Goal: Transaction & Acquisition: Download file/media

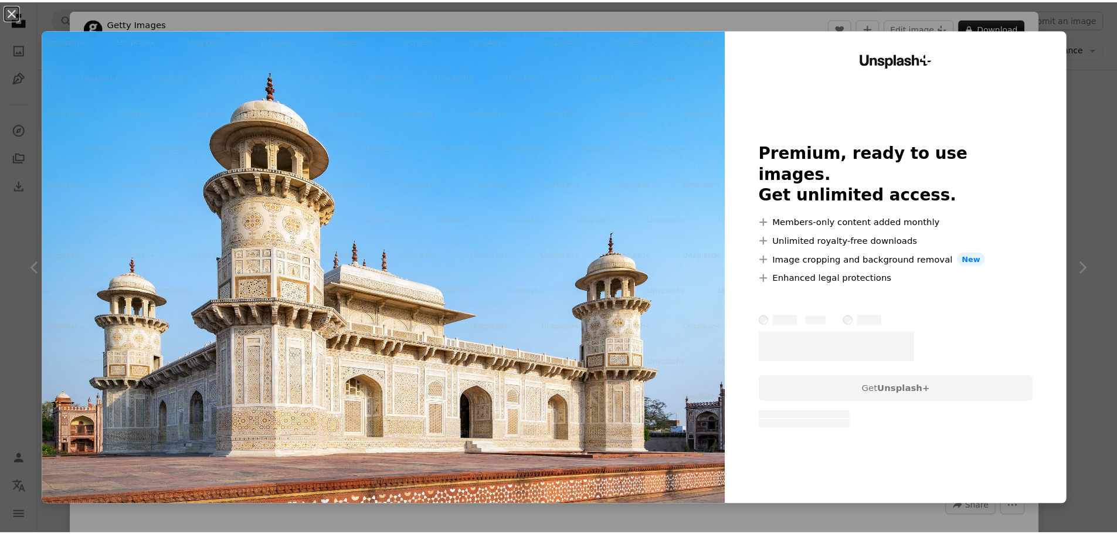
scroll to position [25528, 0]
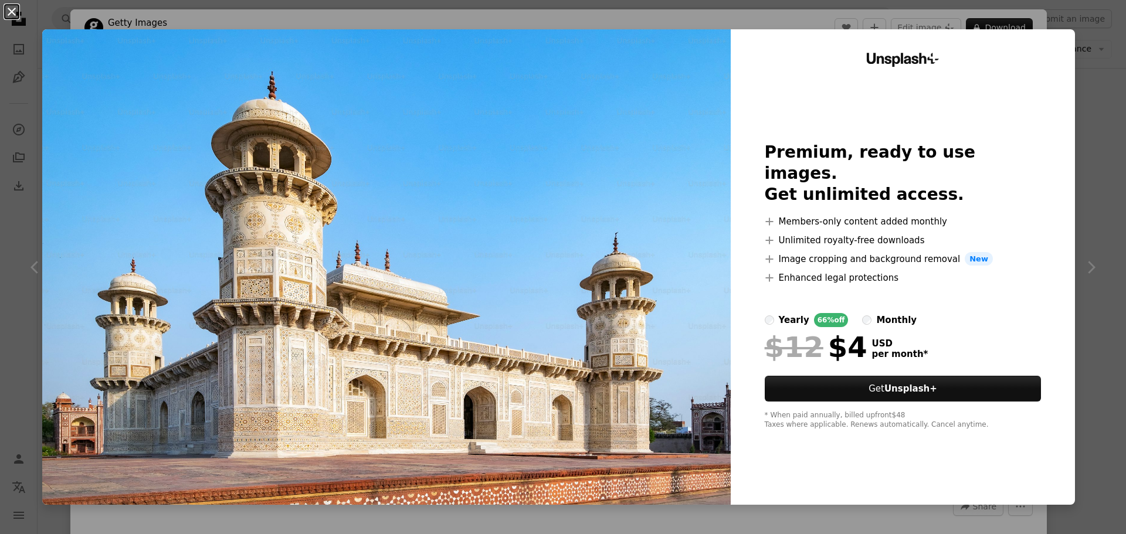
click at [8, 12] on button "An X shape" at bounding box center [12, 12] width 14 height 14
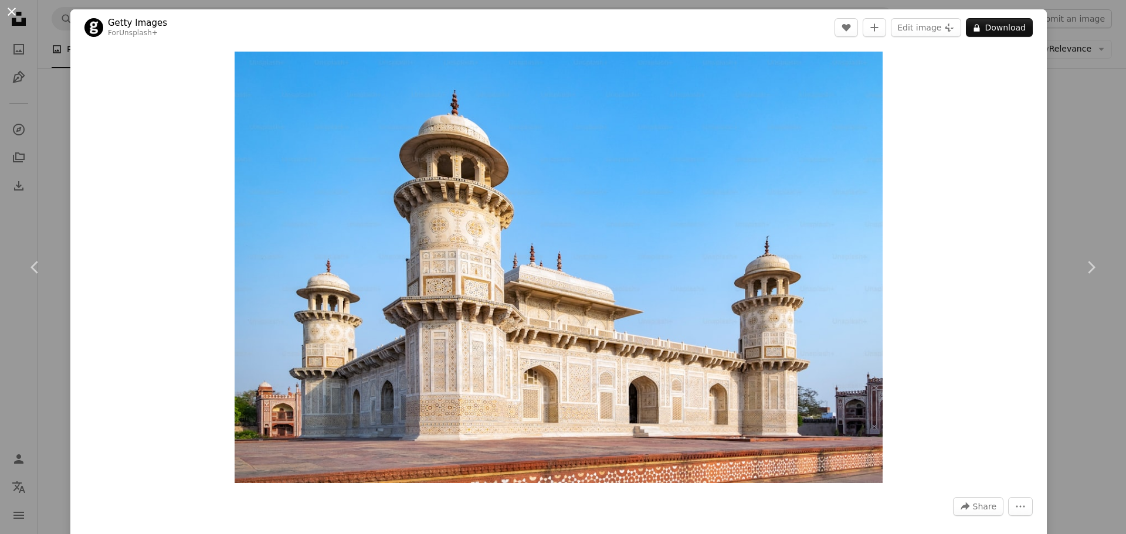
click at [11, 14] on button "An X shape" at bounding box center [12, 12] width 14 height 14
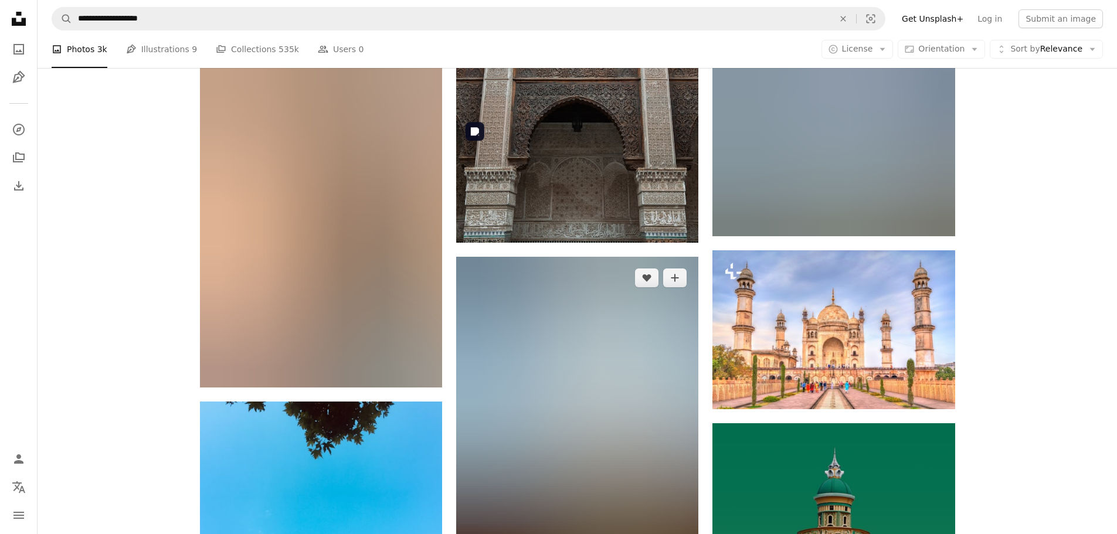
scroll to position [29162, 0]
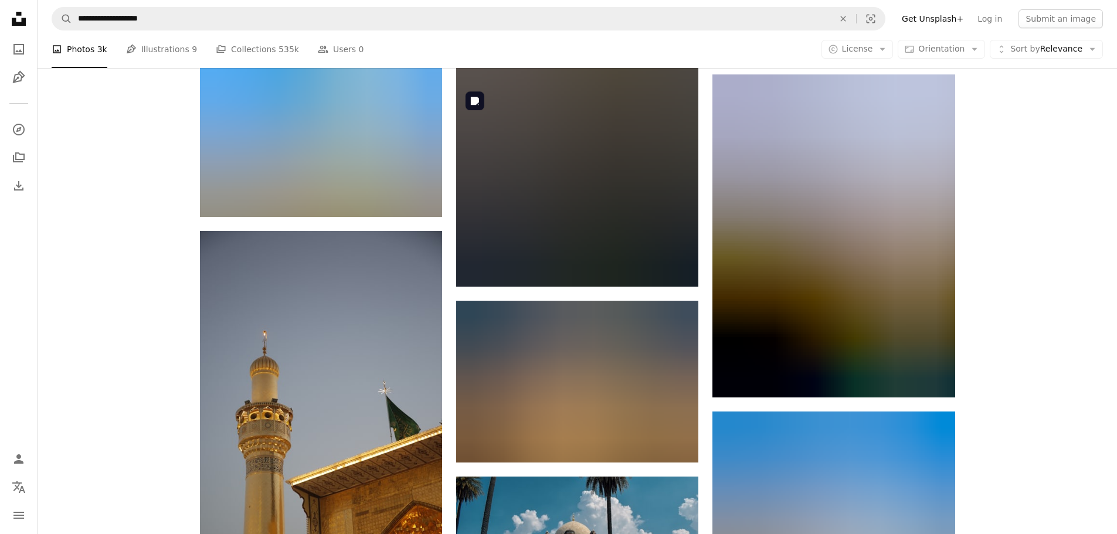
scroll to position [32504, 0]
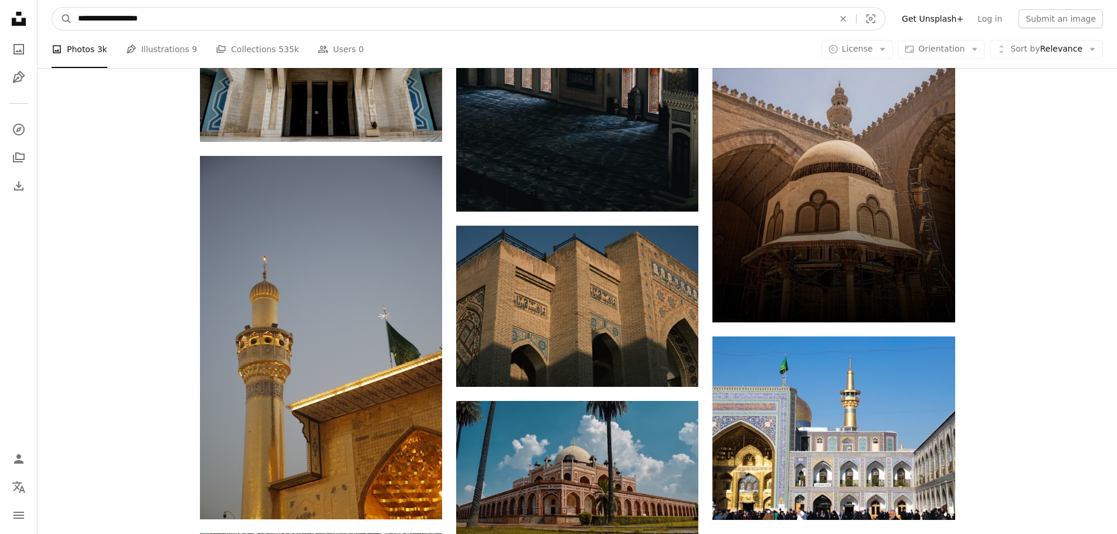
click at [614, 22] on input "**********" at bounding box center [451, 19] width 758 height 22
paste input "Find visuals sitewide"
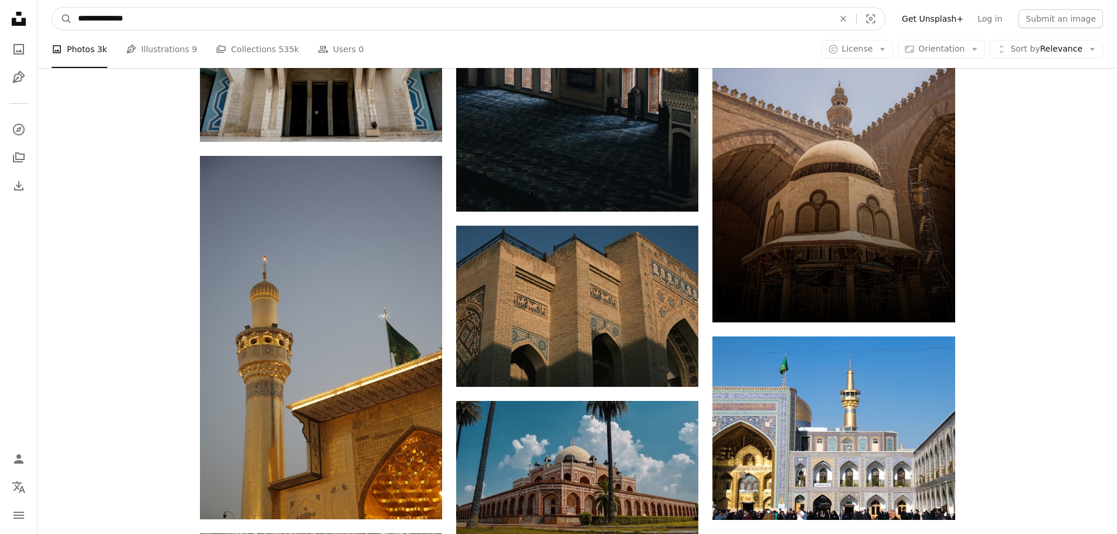
type input "**********"
click at [52, 8] on button "A magnifying glass" at bounding box center [62, 19] width 20 height 22
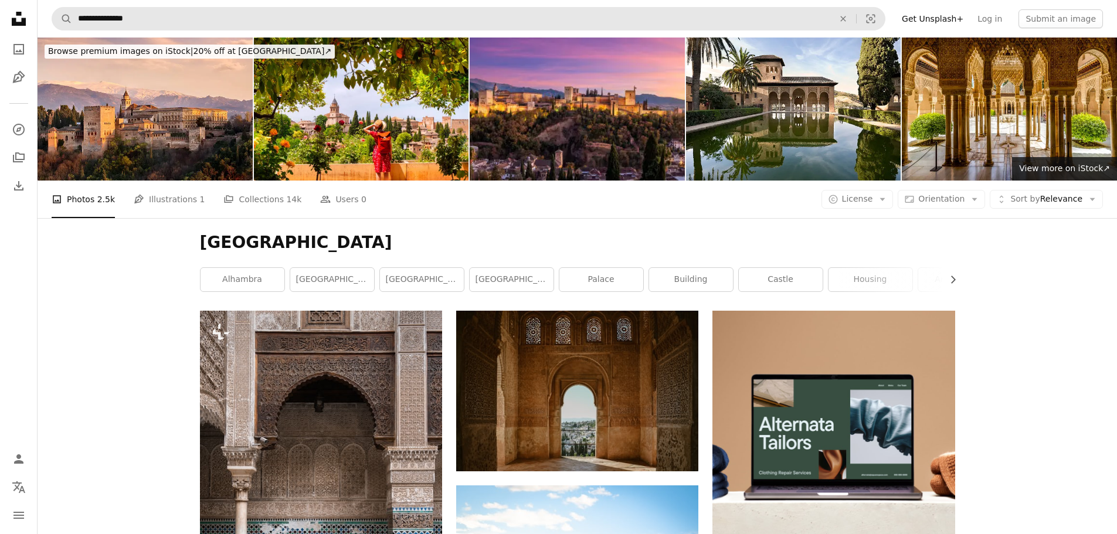
scroll to position [59, 0]
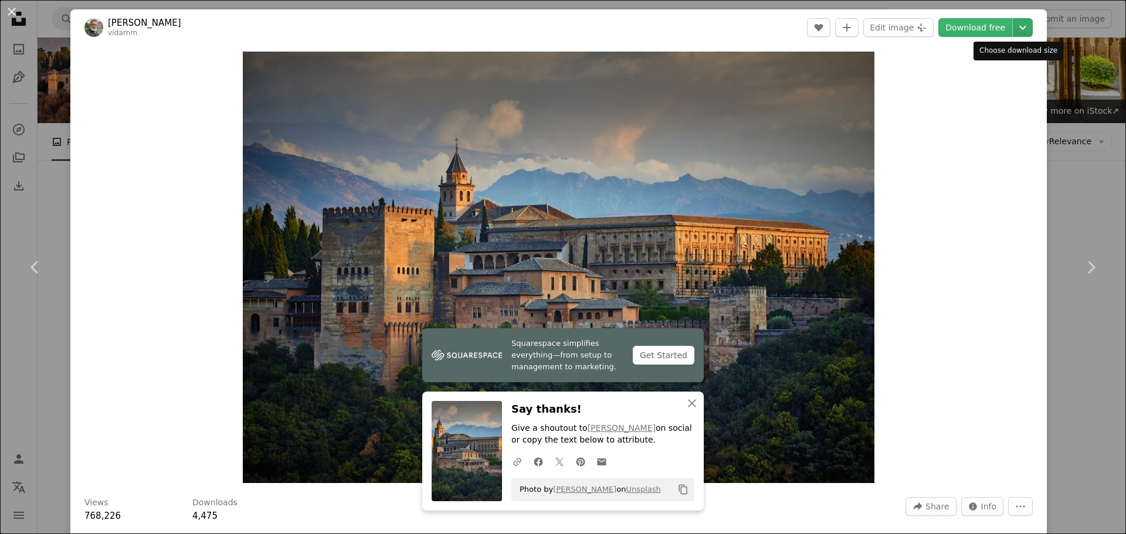
click at [1012, 35] on button "Chevron down" at bounding box center [1022, 27] width 20 height 19
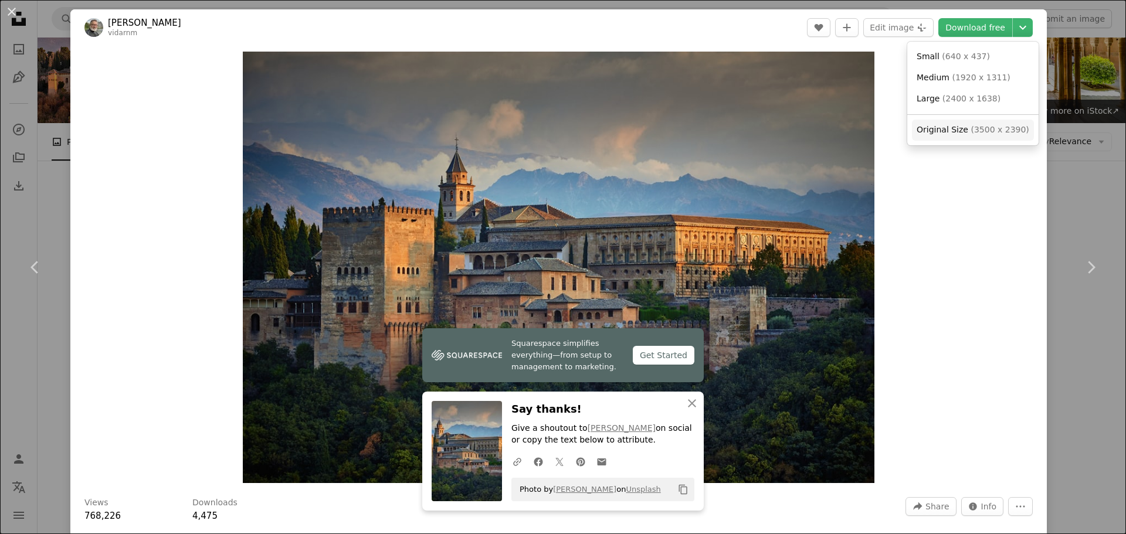
click at [942, 138] on link "Original Size ( 3500 x 2390 )" at bounding box center [973, 130] width 122 height 21
drag, startPoint x: 22, startPoint y: 12, endPoint x: 33, endPoint y: 13, distance: 11.3
click at [19, 12] on button "An X shape" at bounding box center [12, 12] width 14 height 14
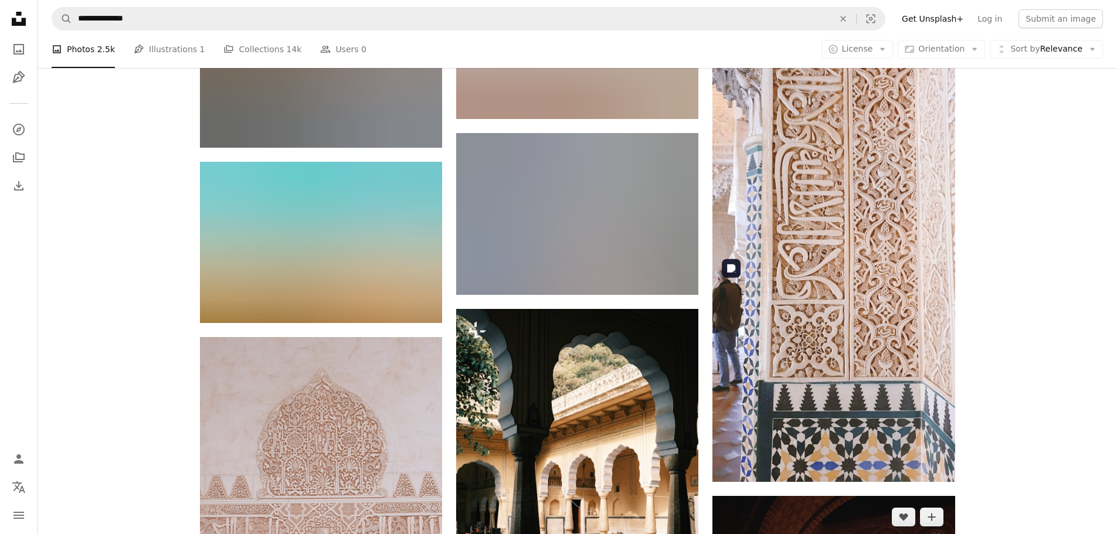
scroll to position [1466, 0]
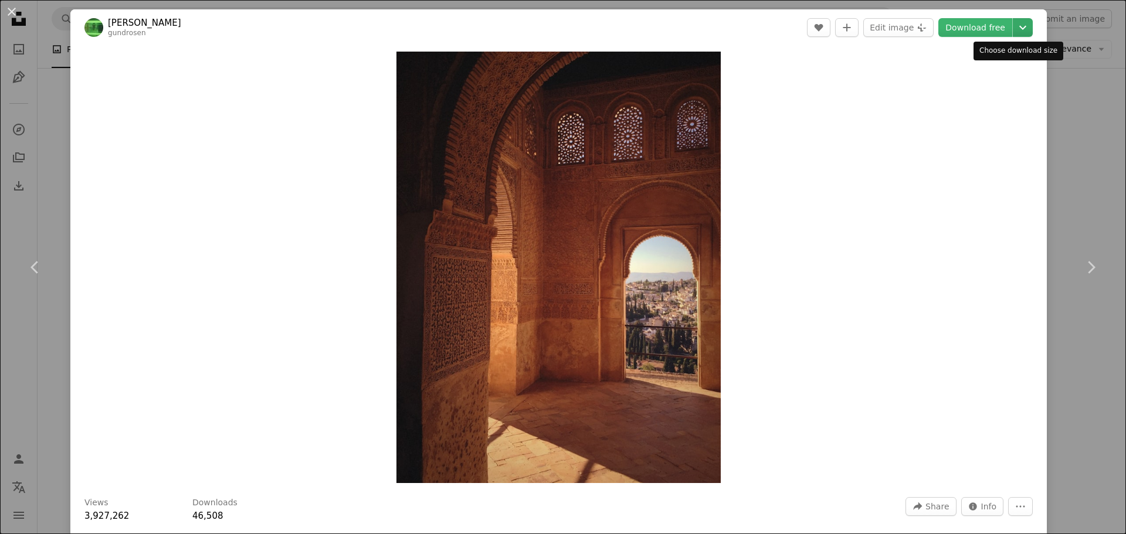
click at [1014, 26] on icon "Chevron down" at bounding box center [1022, 28] width 19 height 14
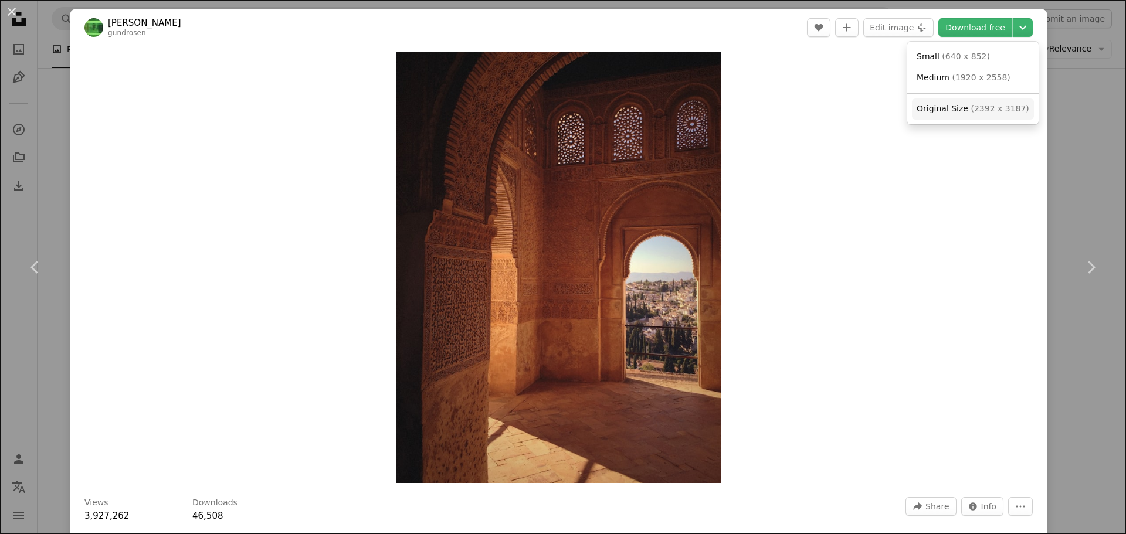
click at [952, 112] on span "Original Size" at bounding box center [942, 108] width 52 height 9
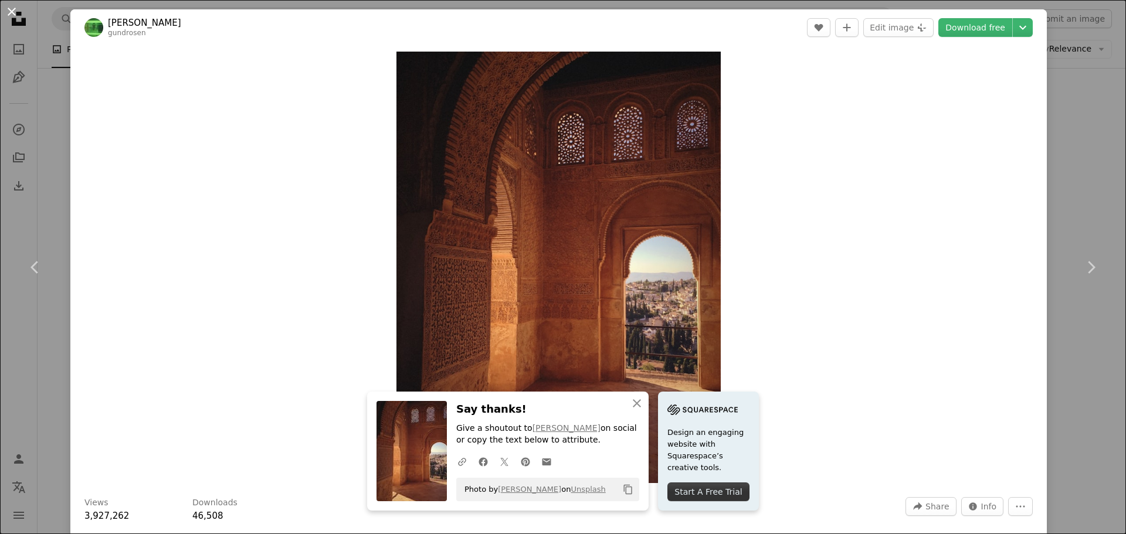
click at [19, 13] on button "An X shape" at bounding box center [12, 12] width 14 height 14
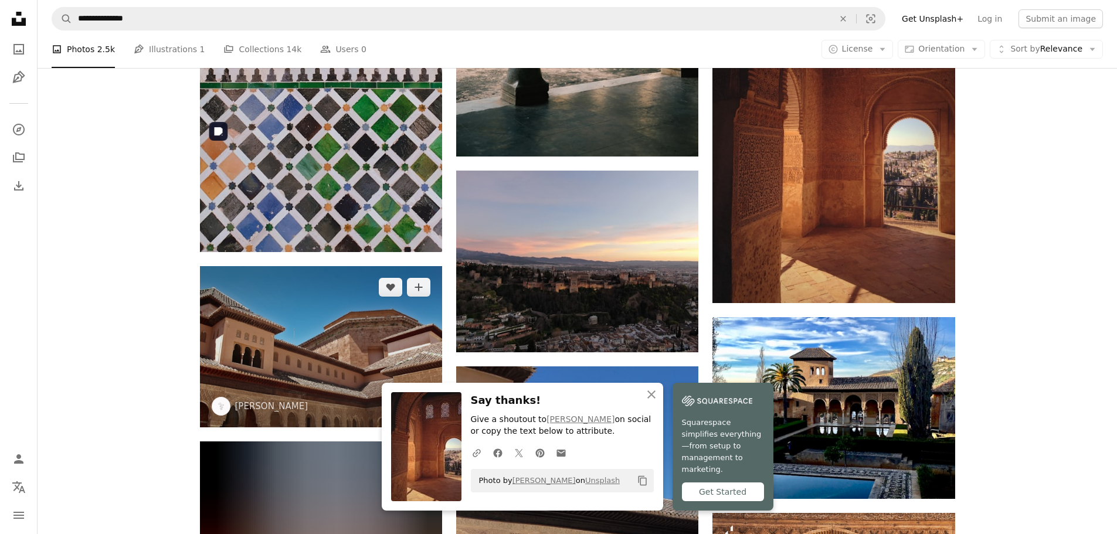
scroll to position [2052, 0]
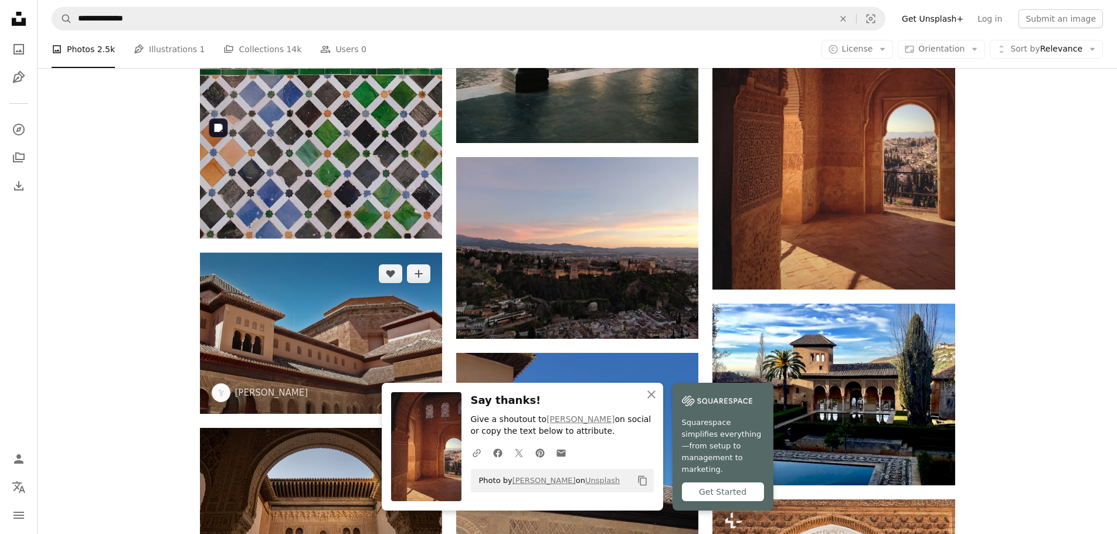
click at [371, 253] on img at bounding box center [321, 333] width 242 height 161
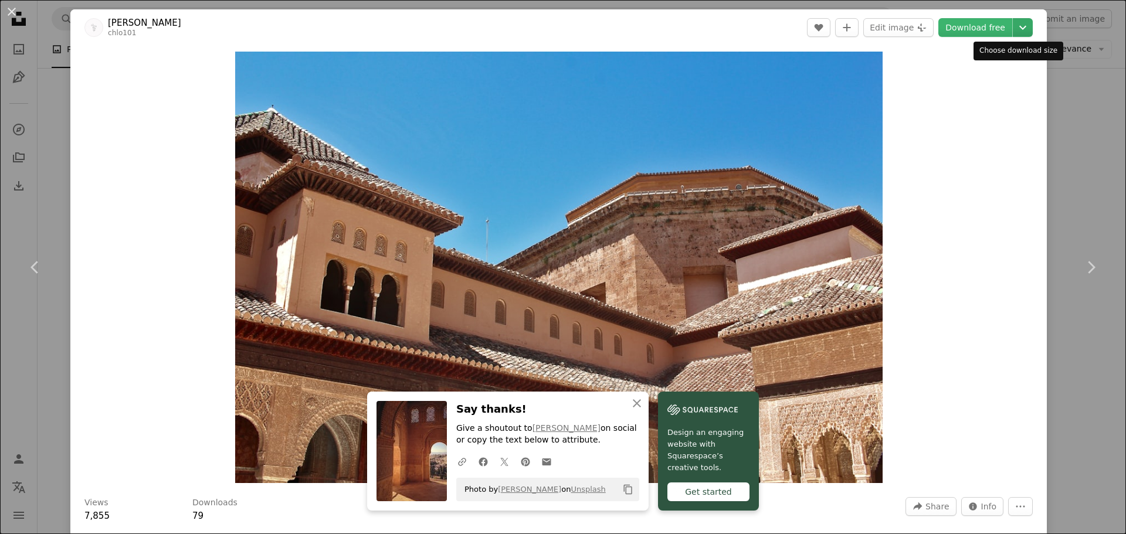
click at [1017, 35] on button "Chevron down" at bounding box center [1022, 27] width 20 height 19
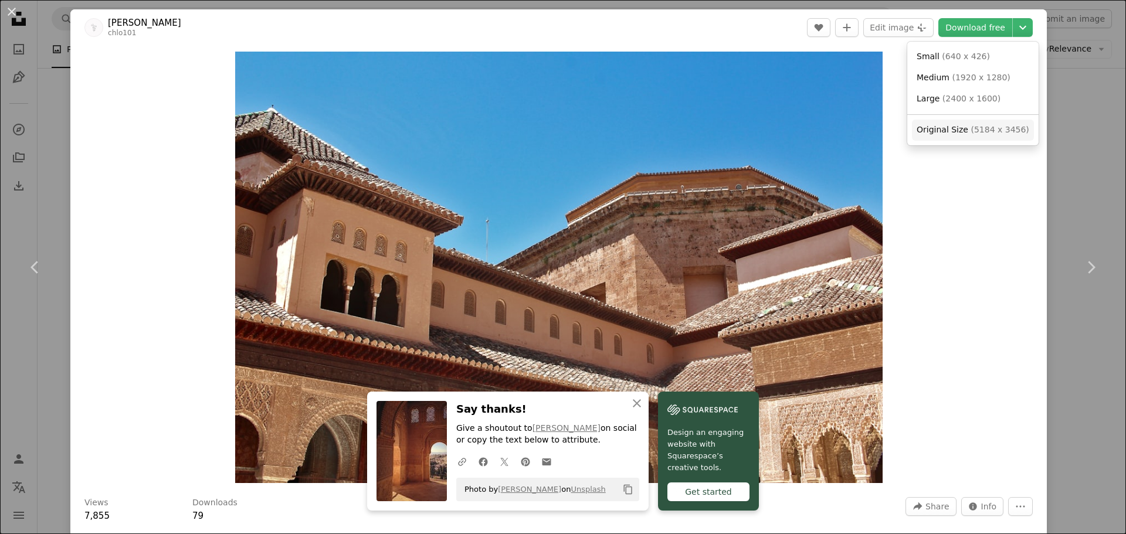
click at [975, 137] on link "Original Size ( 5184 x 3456 )" at bounding box center [973, 130] width 122 height 21
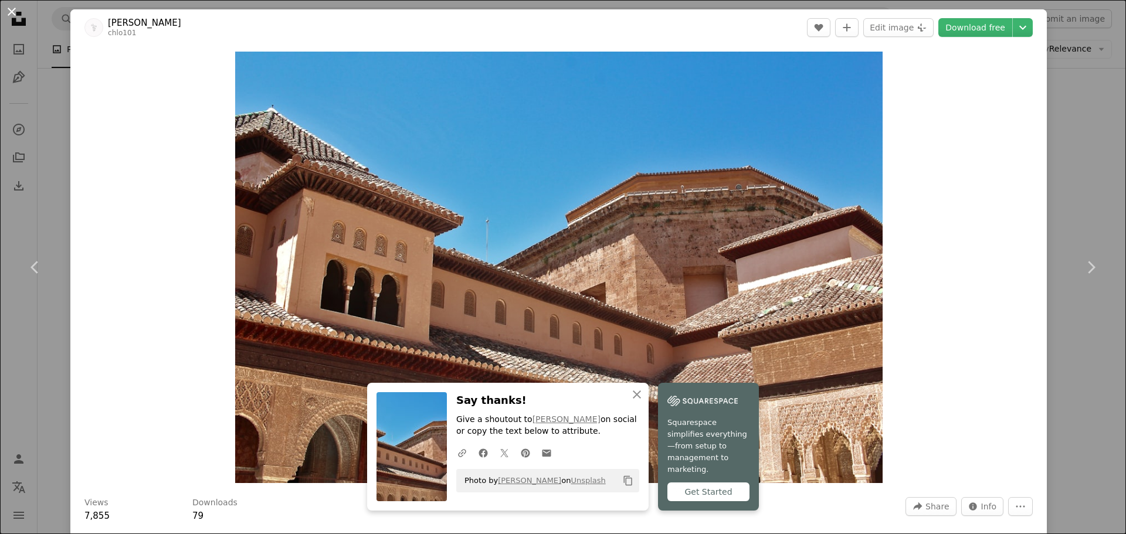
click at [7, 13] on button "An X shape" at bounding box center [12, 12] width 14 height 14
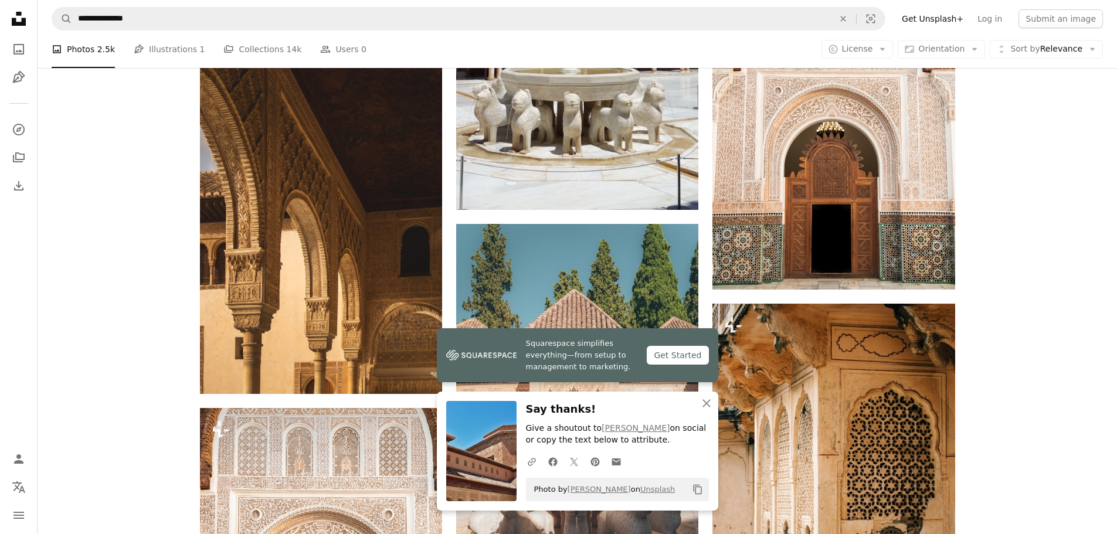
scroll to position [2638, 0]
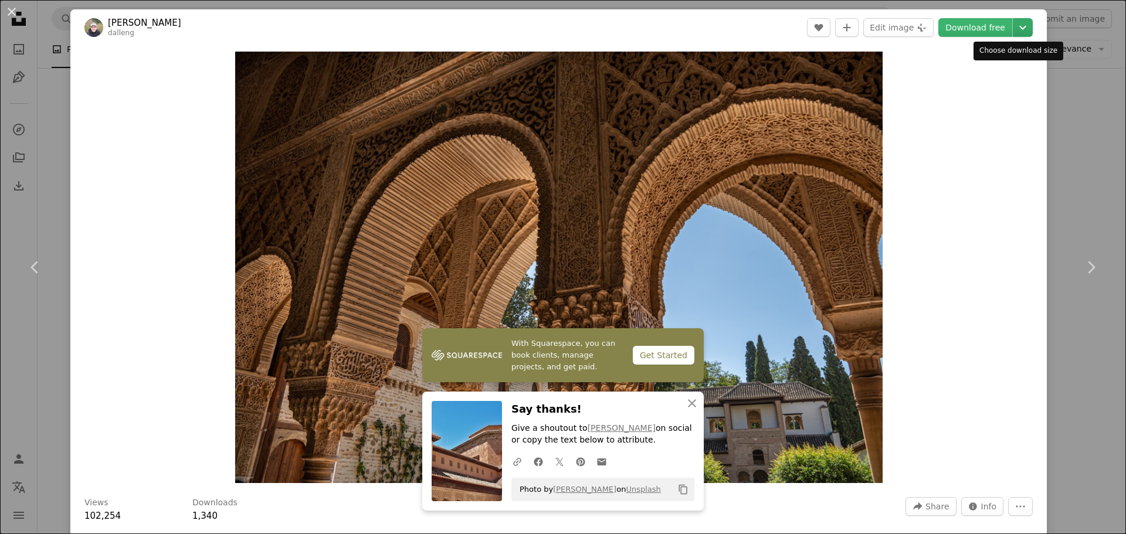
click at [1016, 34] on icon "Chevron down" at bounding box center [1022, 28] width 19 height 14
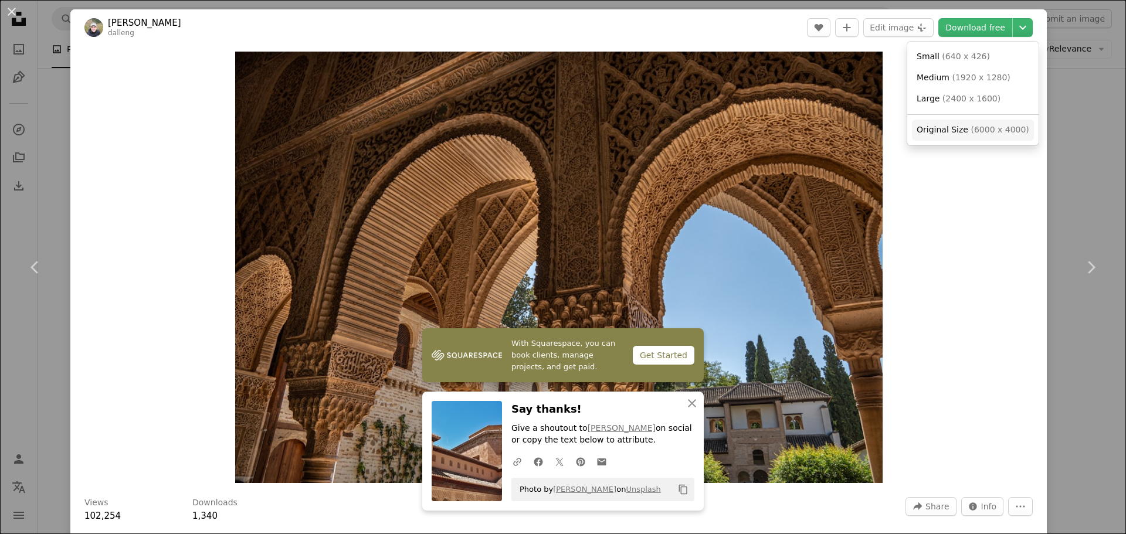
click at [977, 132] on span "( 6000 x 4000 )" at bounding box center [999, 129] width 58 height 9
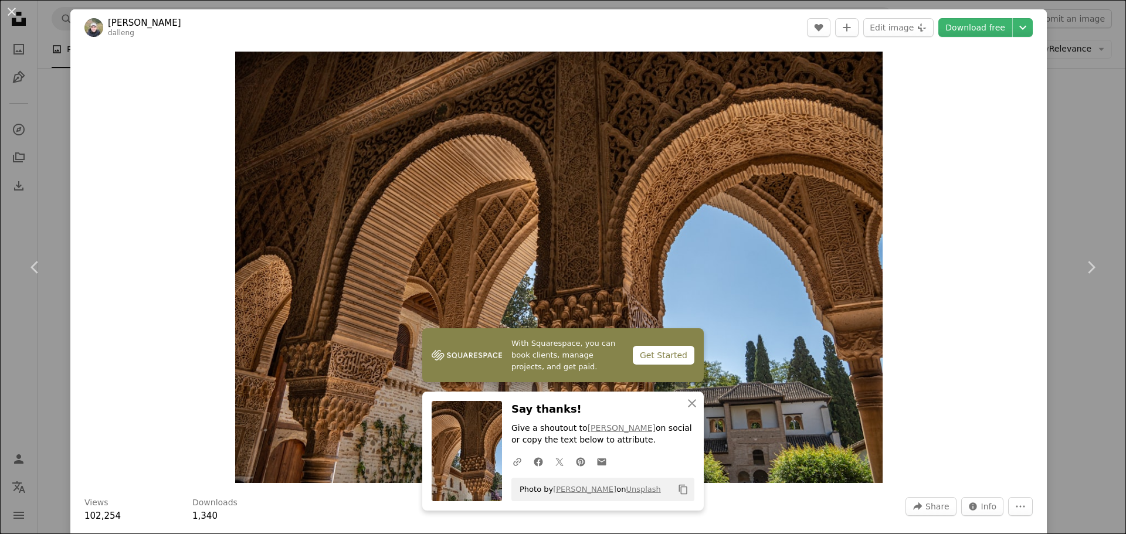
click at [16, 13] on button "An X shape" at bounding box center [12, 12] width 14 height 14
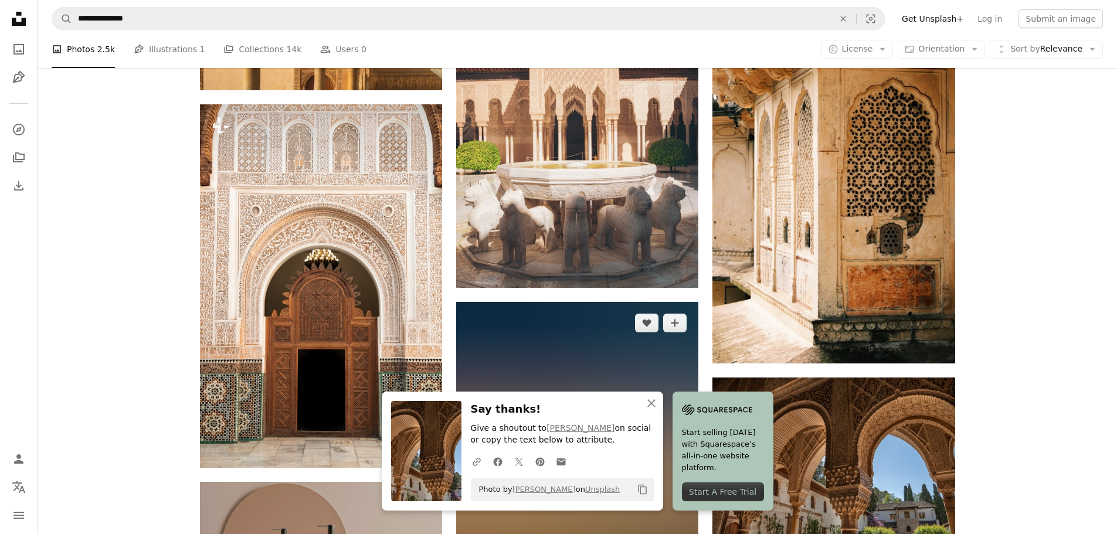
scroll to position [2990, 0]
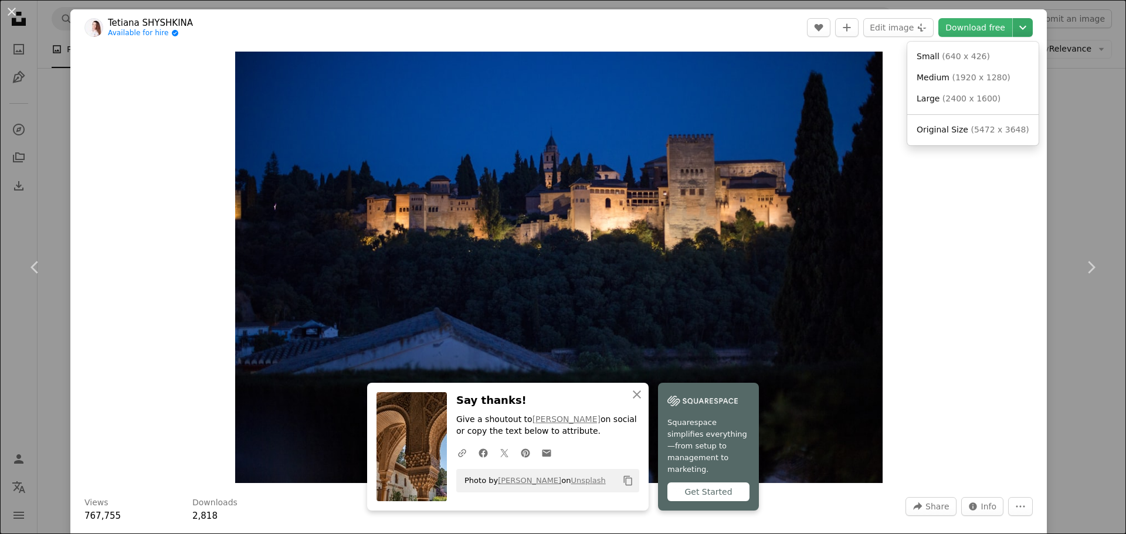
click at [1013, 23] on icon "Chevron down" at bounding box center [1022, 28] width 19 height 14
click at [979, 129] on span "( 5472 x 3648 )" at bounding box center [999, 129] width 58 height 9
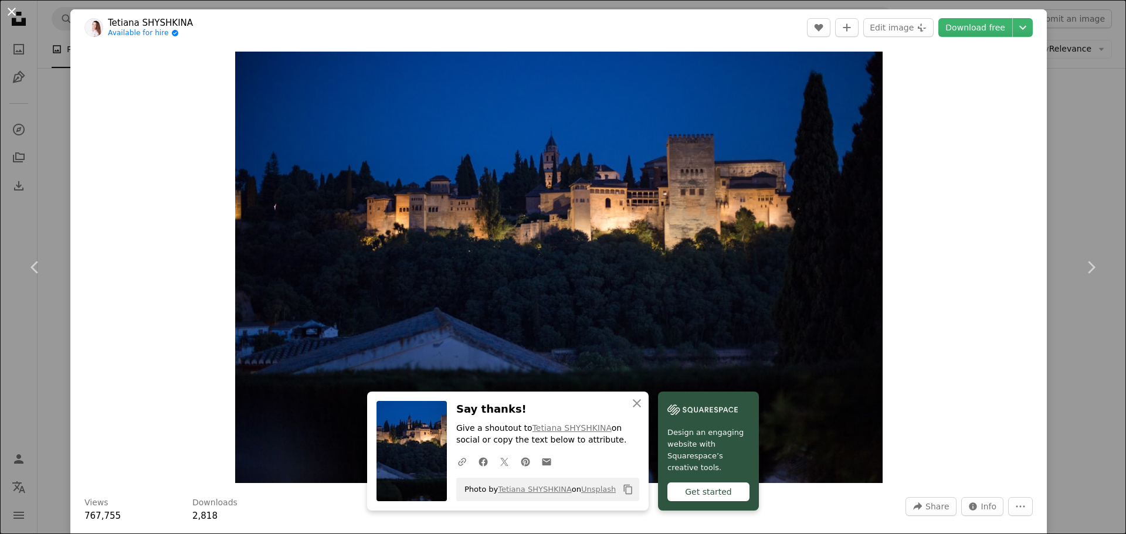
click at [7, 9] on button "An X shape" at bounding box center [12, 12] width 14 height 14
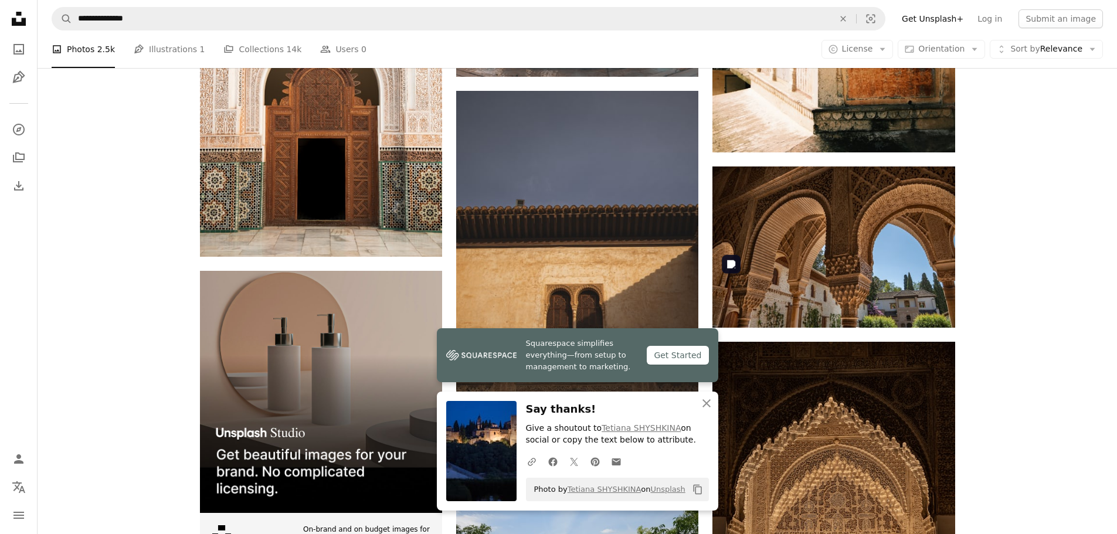
scroll to position [3166, 0]
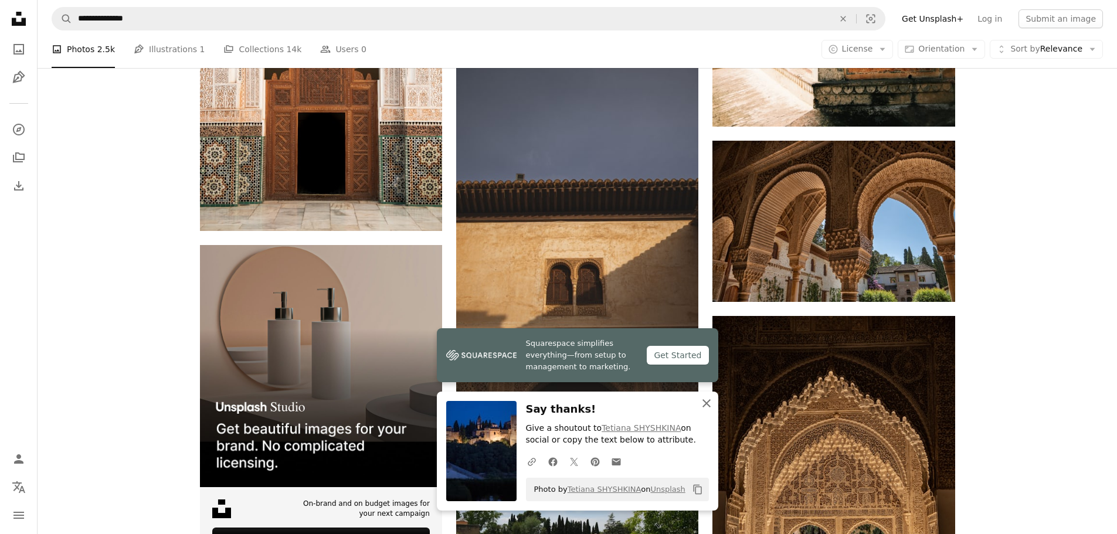
click at [709, 409] on icon "An X shape" at bounding box center [706, 403] width 14 height 14
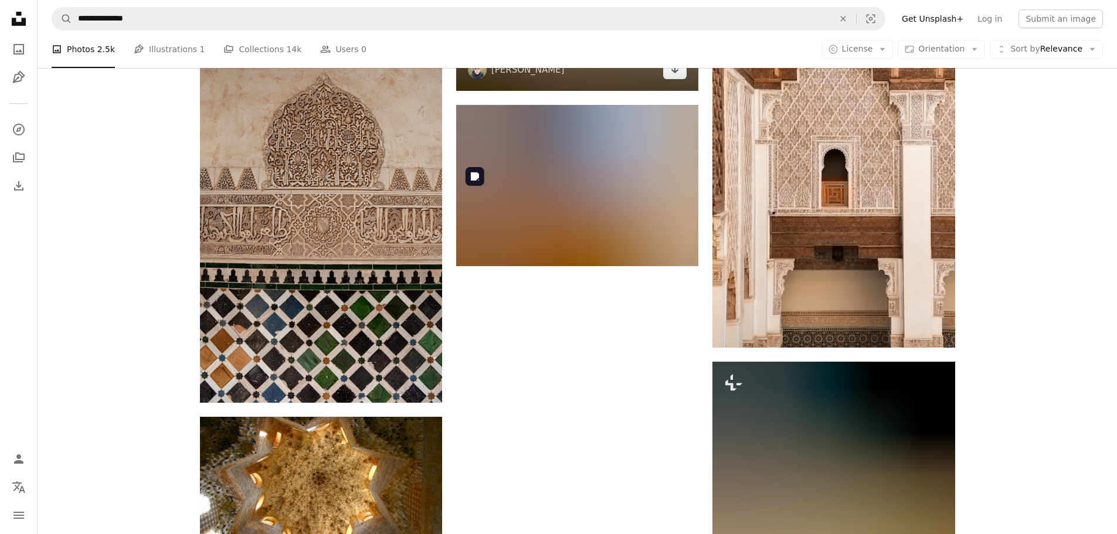
scroll to position [3903, 0]
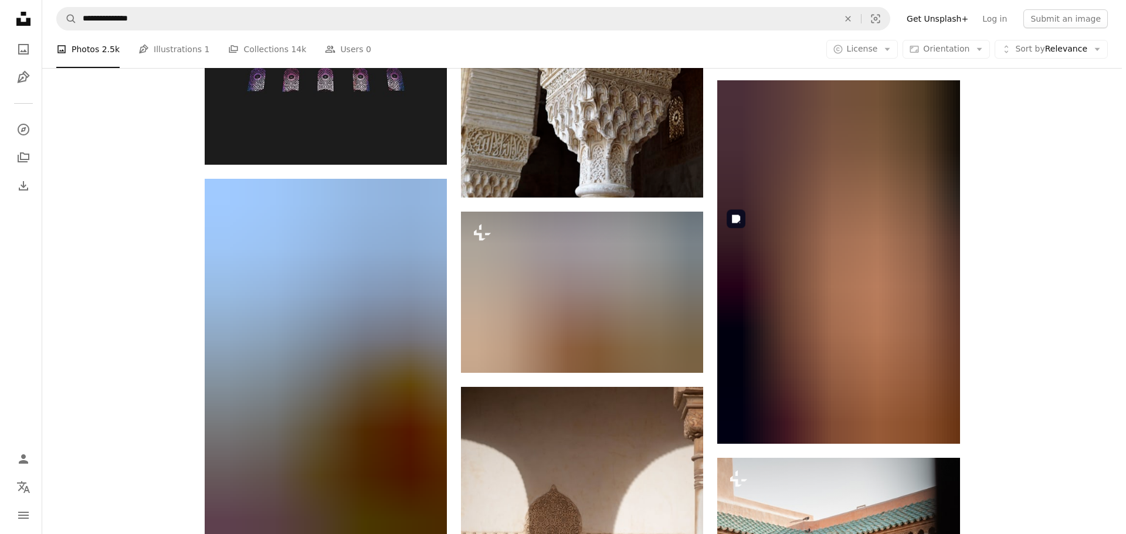
scroll to position [9180, 0]
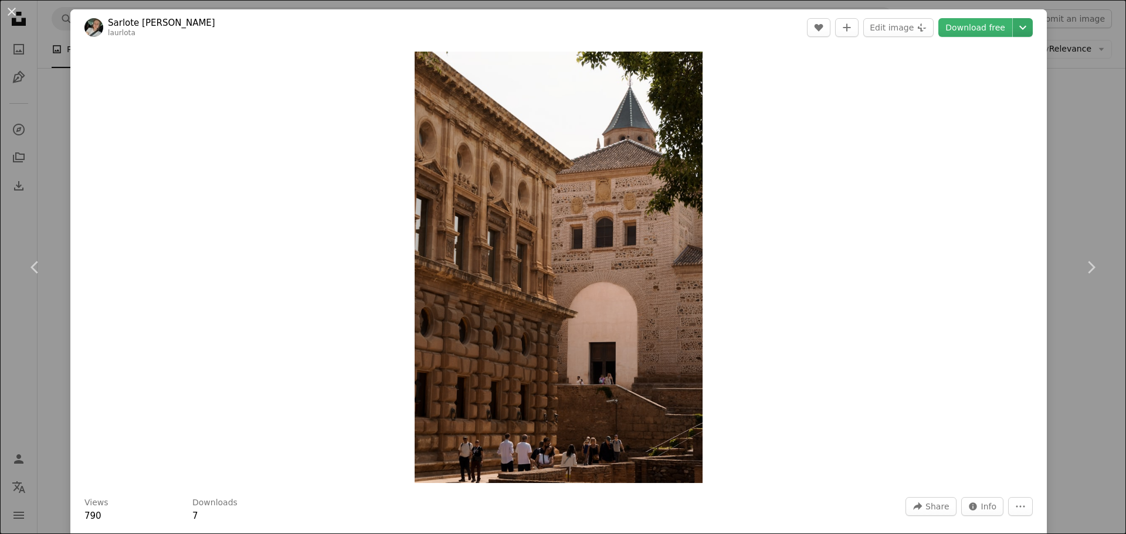
click at [1013, 32] on icon "Chevron down" at bounding box center [1022, 28] width 19 height 14
click at [945, 130] on span "Original Size" at bounding box center [942, 129] width 52 height 9
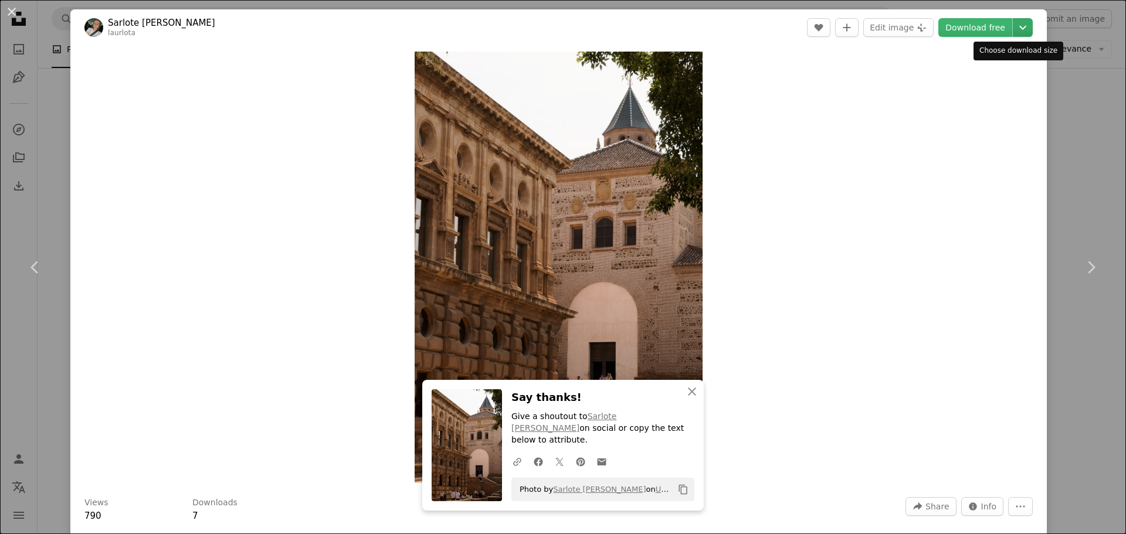
click at [1013, 25] on icon "Chevron down" at bounding box center [1022, 28] width 19 height 14
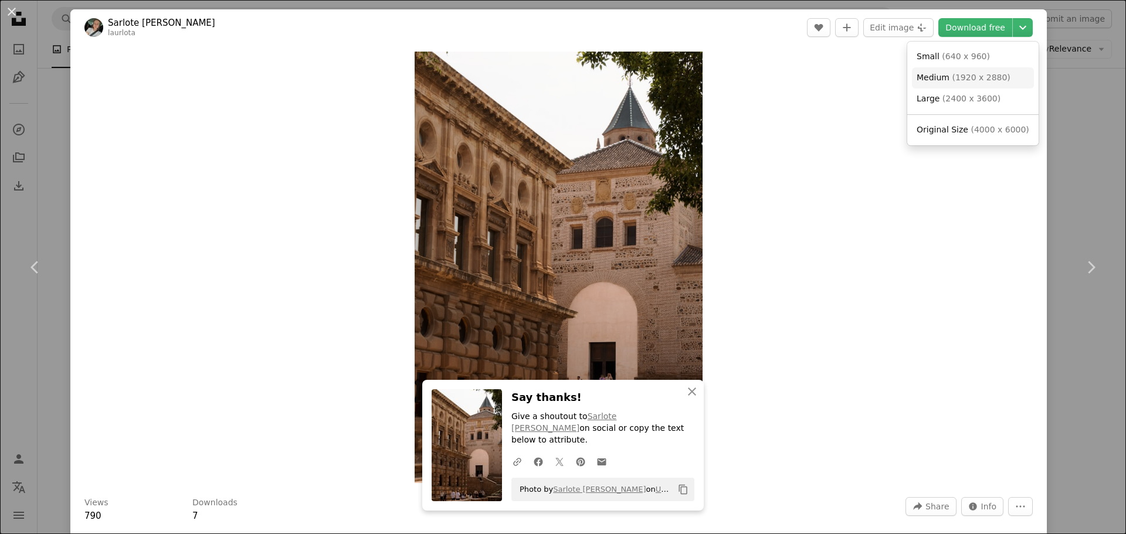
click at [986, 81] on span "( 1920 x 2880 )" at bounding box center [981, 77] width 58 height 9
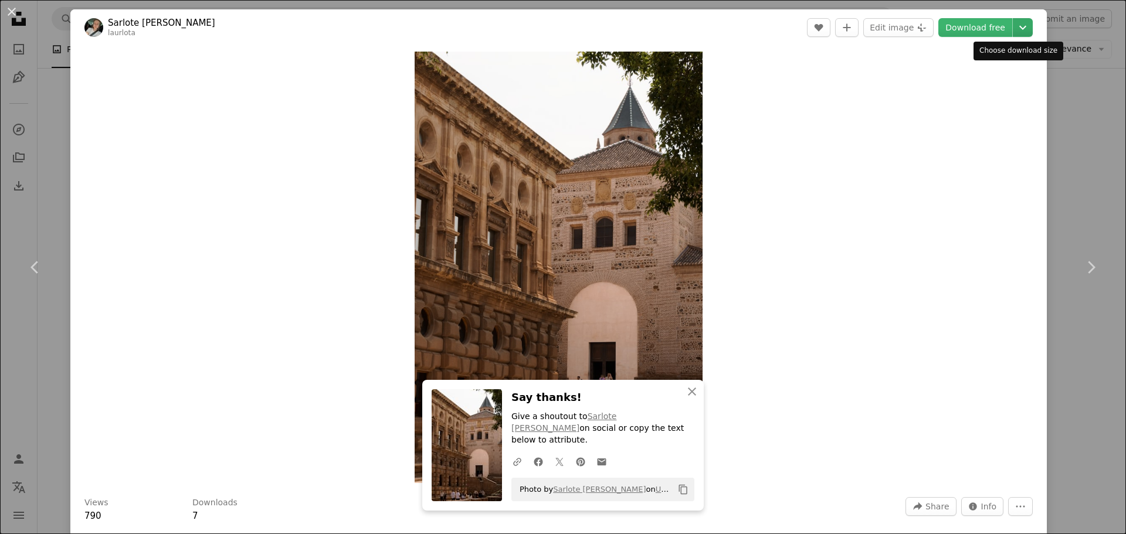
click at [1019, 28] on icon "Chevron down" at bounding box center [1022, 28] width 19 height 14
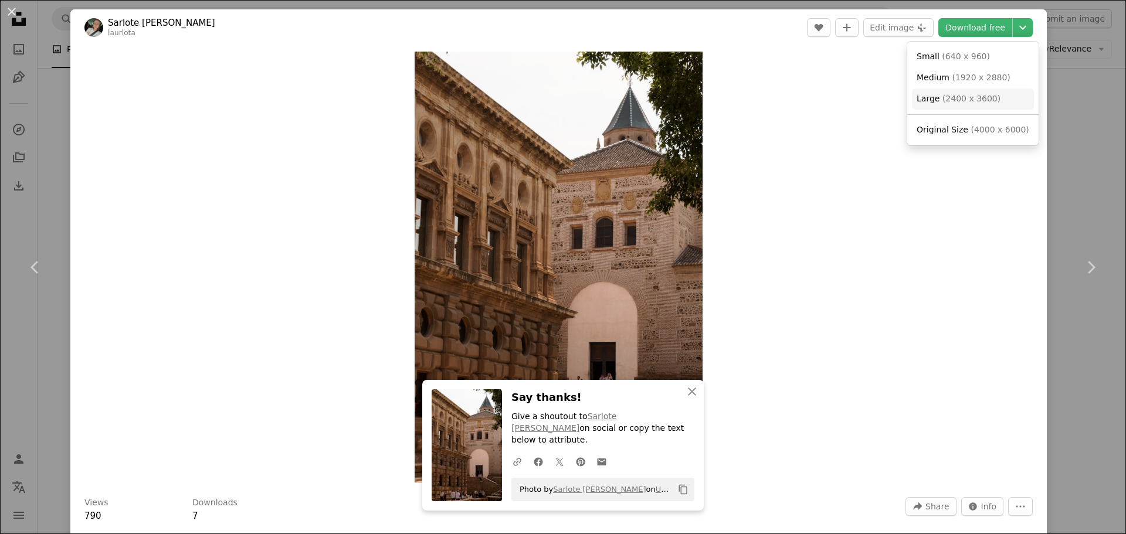
click at [964, 91] on link "Large ( 2400 x 3600 )" at bounding box center [973, 99] width 122 height 21
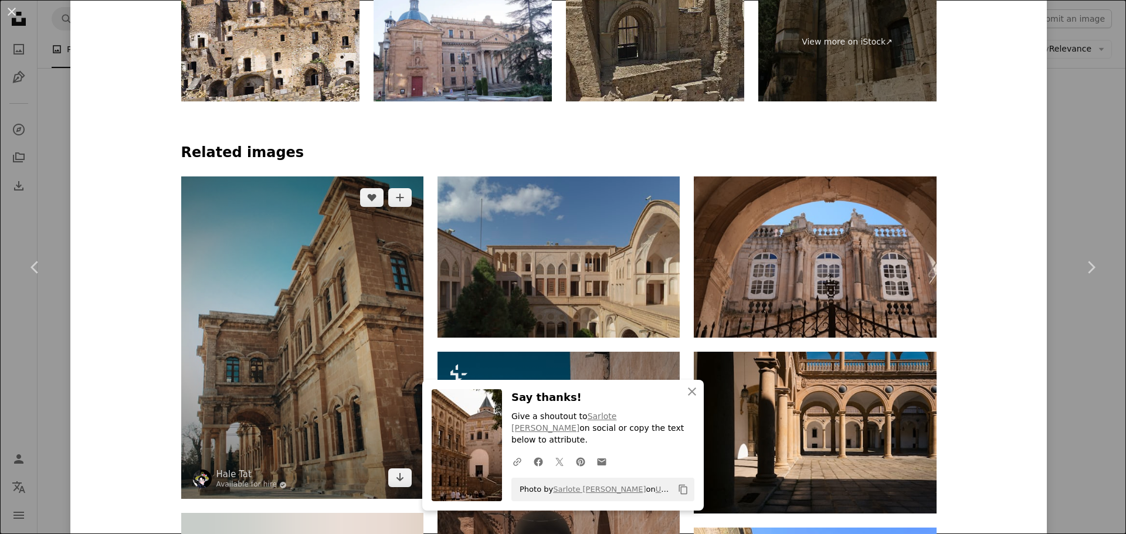
scroll to position [762, 0]
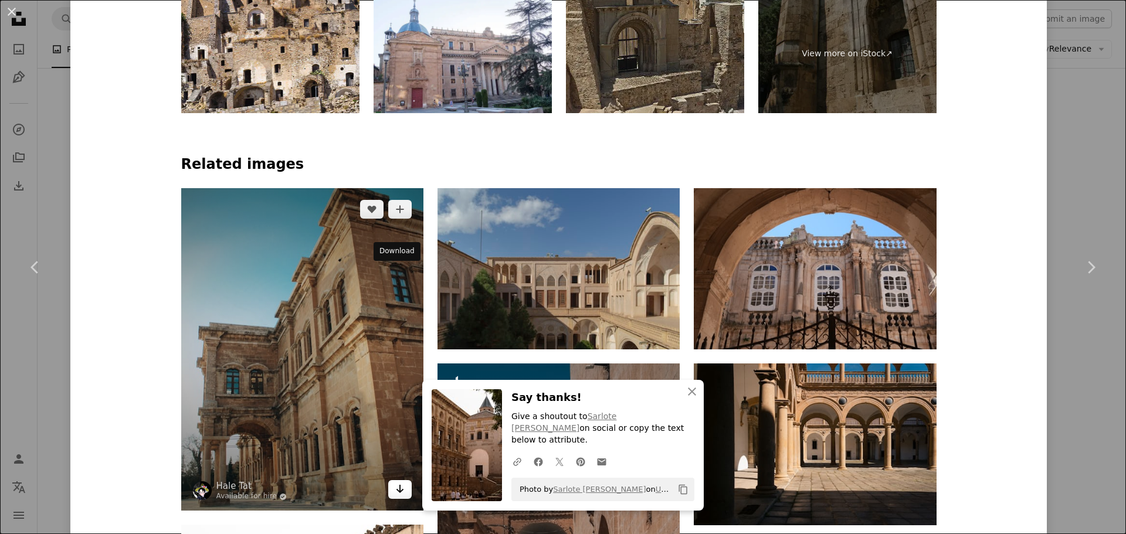
click at [396, 485] on icon "Download" at bounding box center [400, 489] width 8 height 8
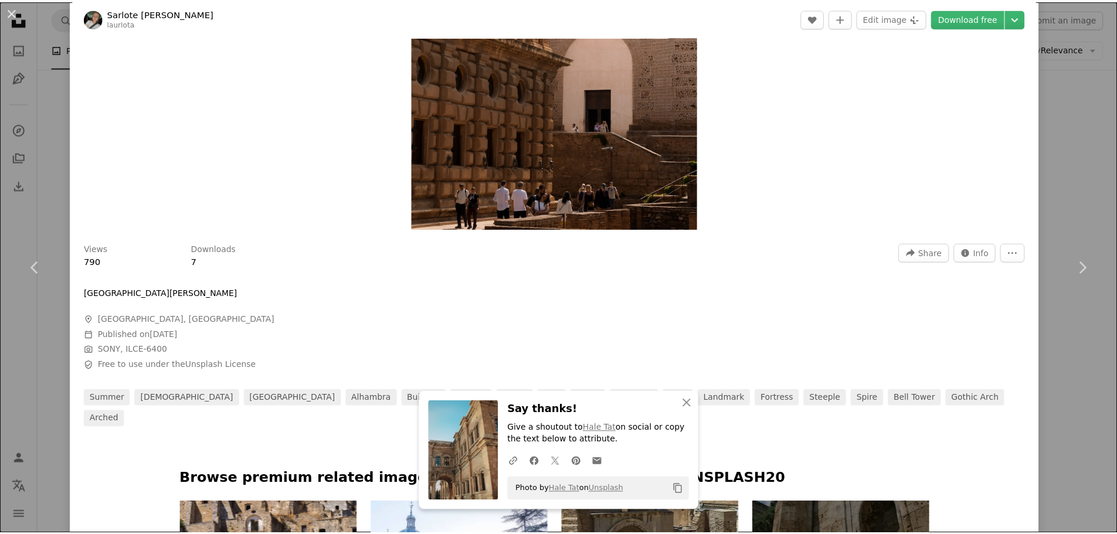
scroll to position [0, 0]
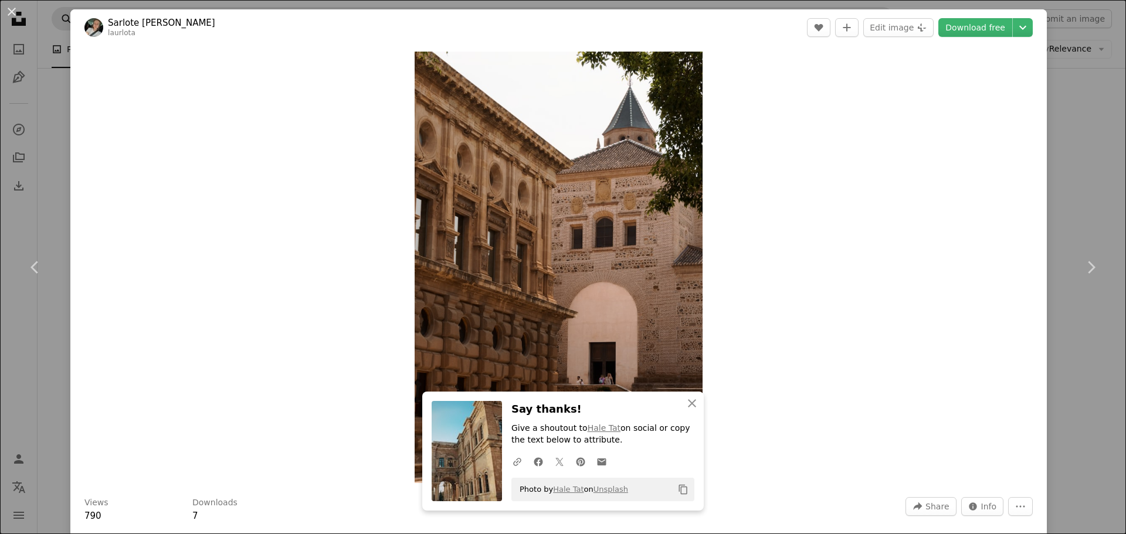
click at [7, 15] on button "An X shape" at bounding box center [12, 12] width 14 height 14
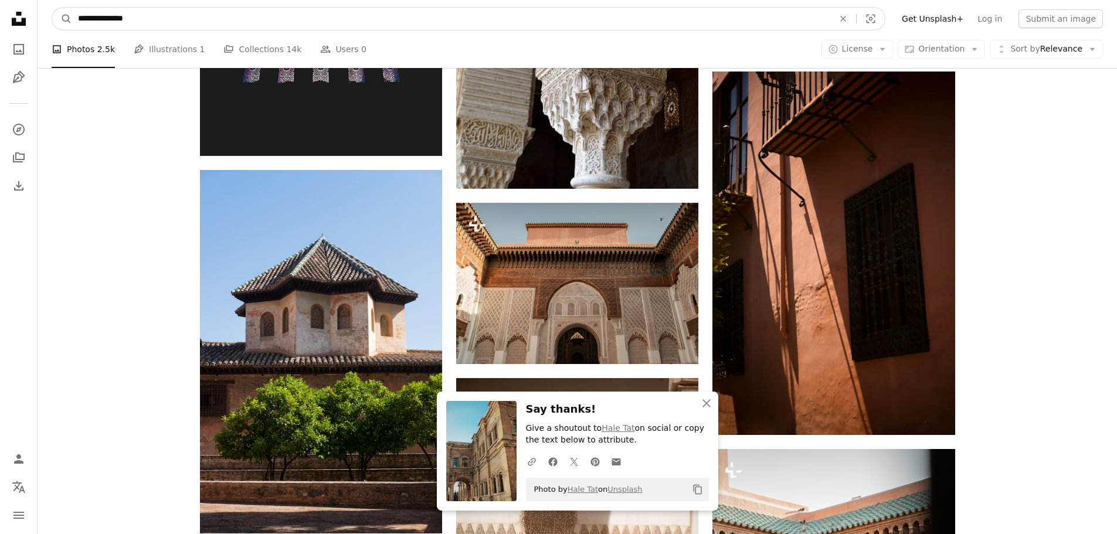
click at [145, 19] on input "**********" at bounding box center [451, 19] width 758 height 22
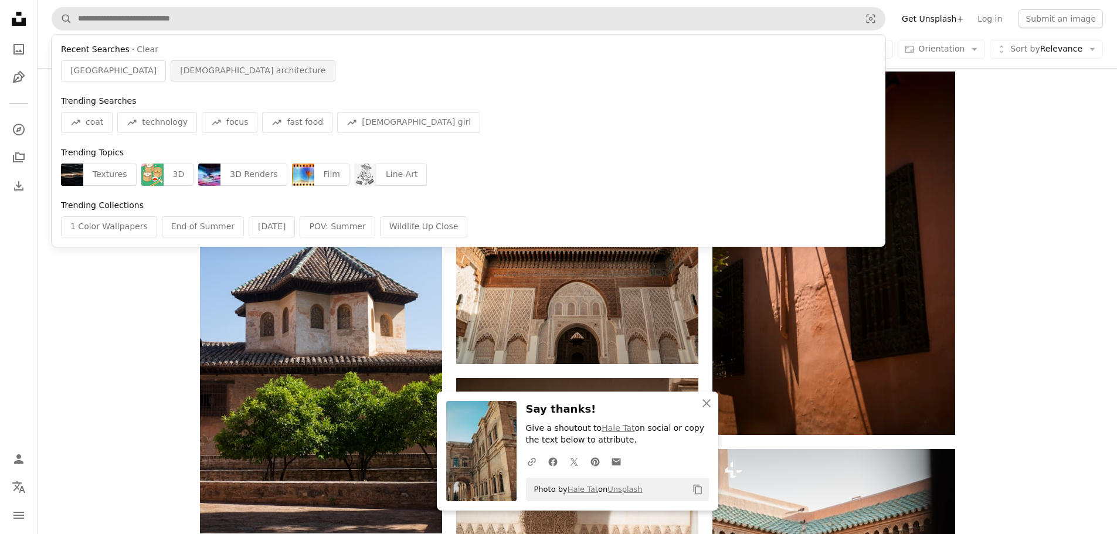
click at [196, 76] on span "[DEMOGRAPHIC_DATA] architecture" at bounding box center [252, 71] width 145 height 12
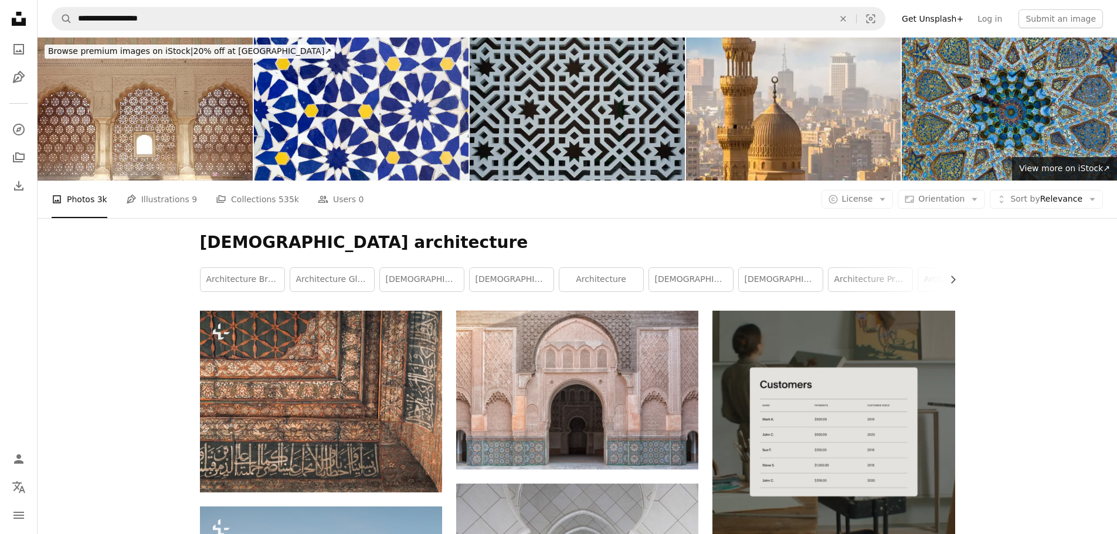
drag, startPoint x: 103, startPoint y: 18, endPoint x: 47, endPoint y: 20, distance: 55.2
click at [47, 20] on nav "**********" at bounding box center [577, 19] width 1079 height 38
type input "**********"
click at [52, 8] on button "A magnifying glass" at bounding box center [62, 19] width 20 height 22
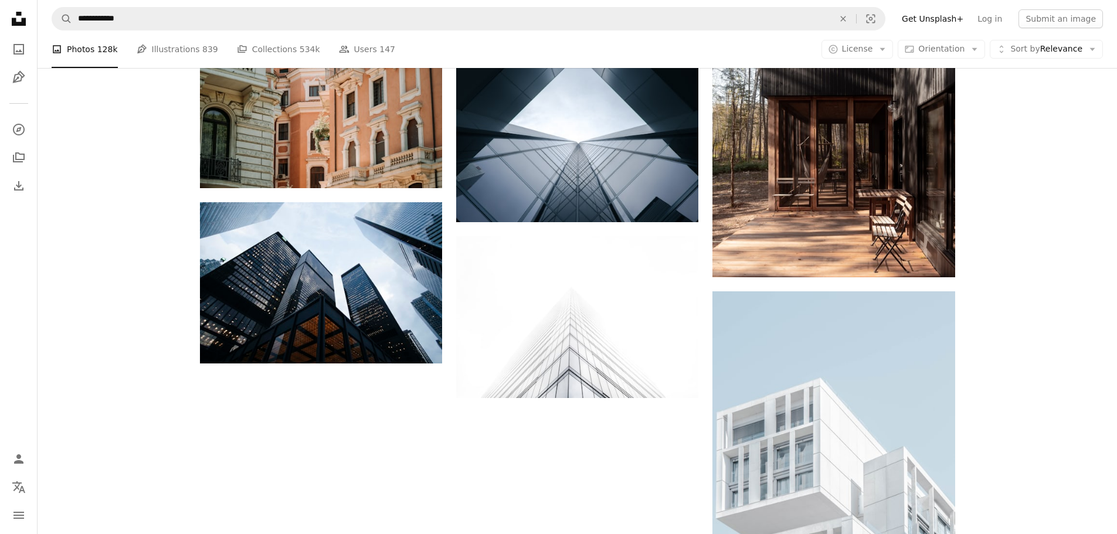
scroll to position [1543, 0]
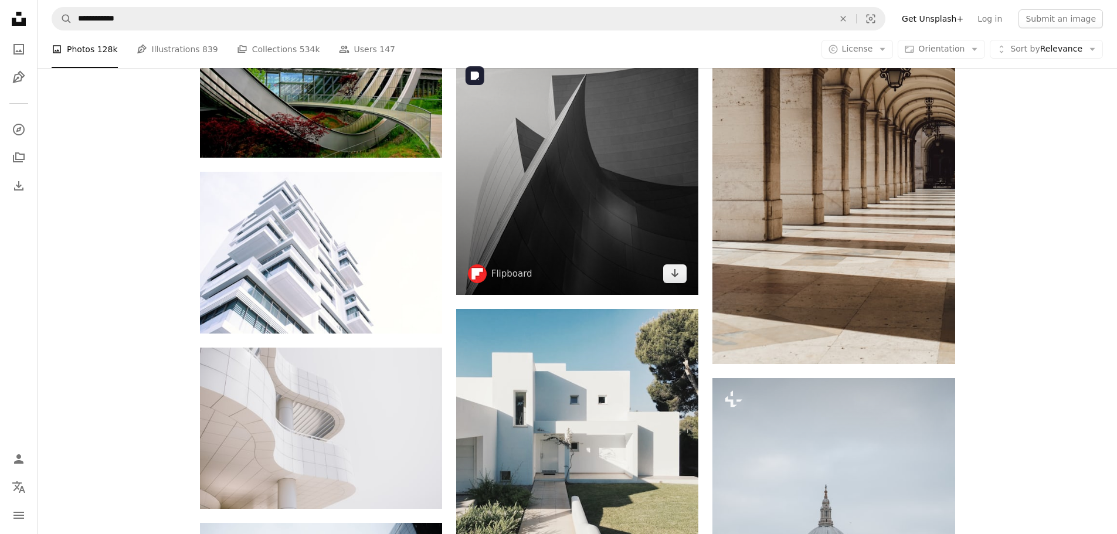
scroll to position [2833, 0]
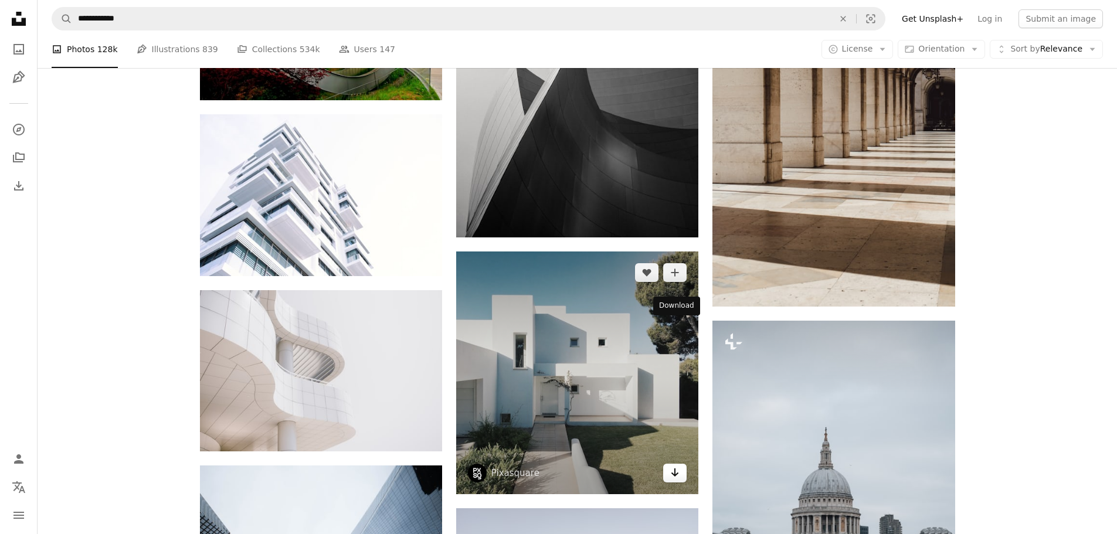
click at [675, 468] on icon "Download" at bounding box center [675, 472] width 8 height 8
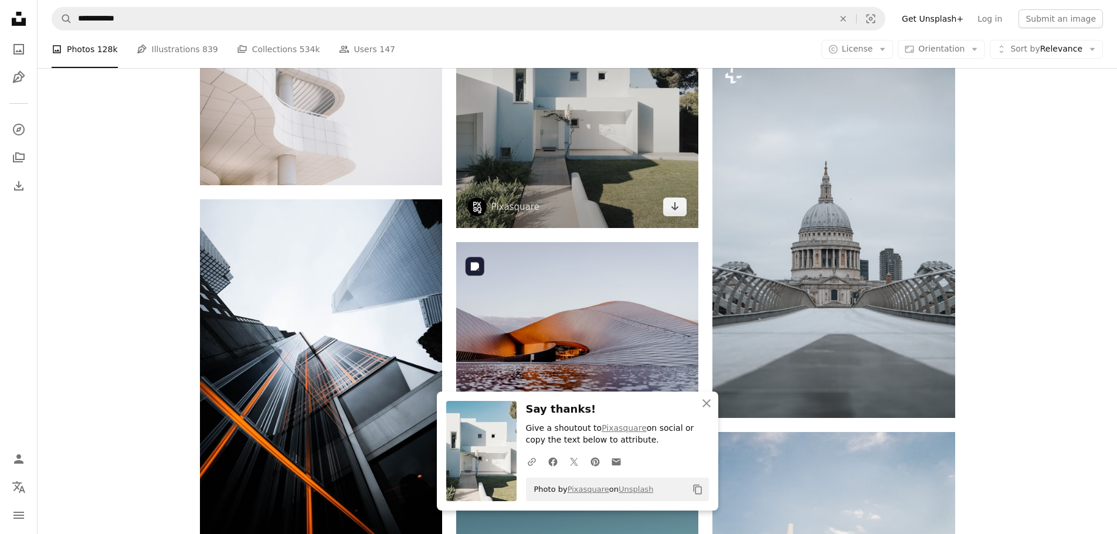
scroll to position [3126, 0]
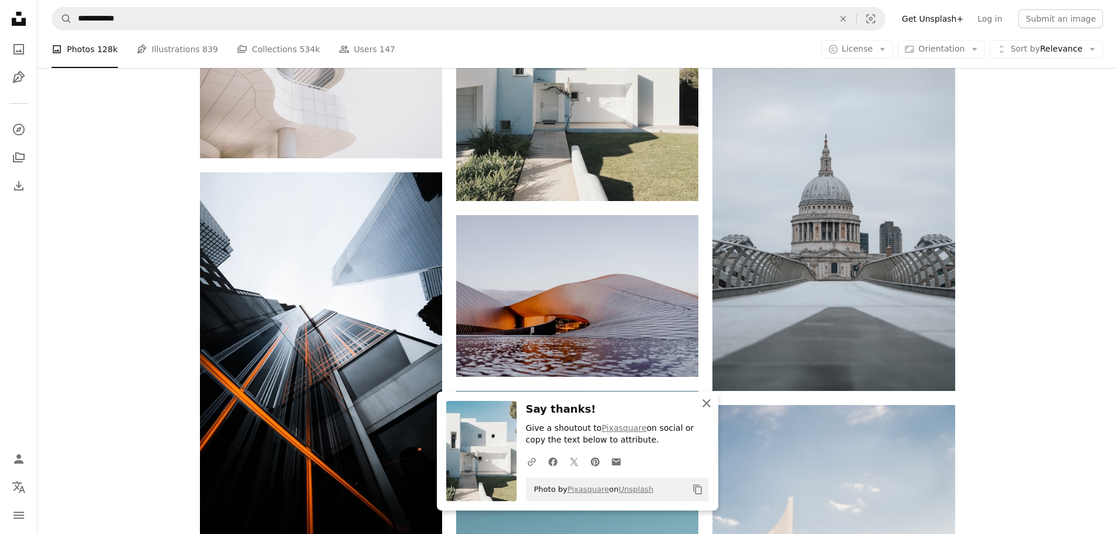
click at [708, 408] on icon "An X shape" at bounding box center [706, 403] width 14 height 14
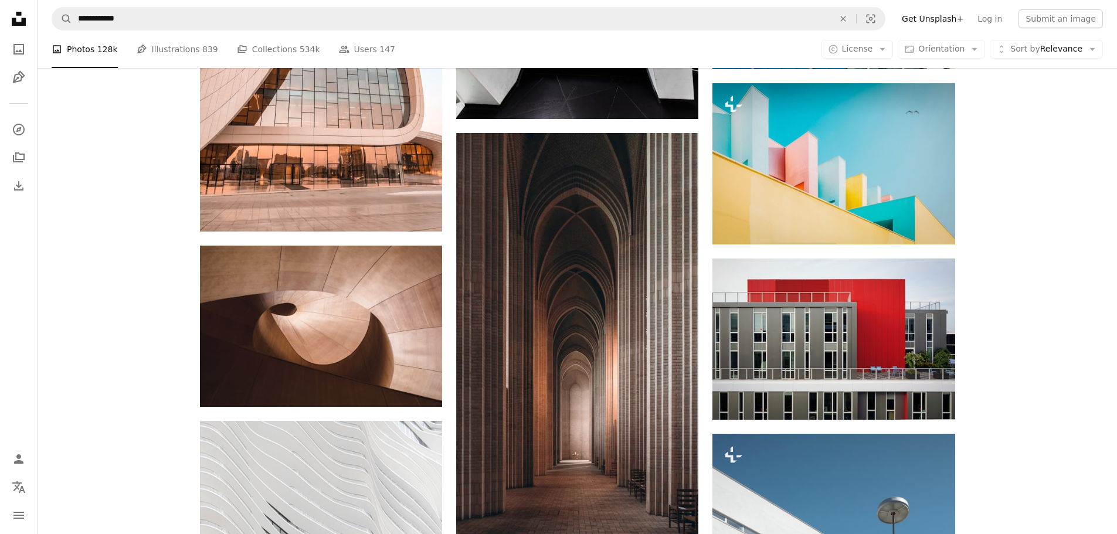
scroll to position [8637, 0]
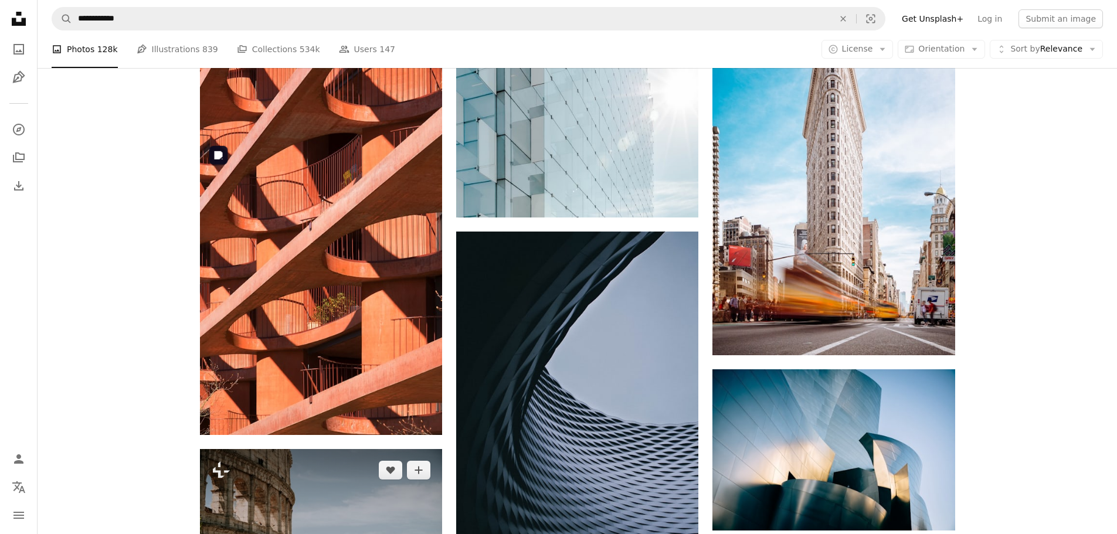
scroll to position [9575, 0]
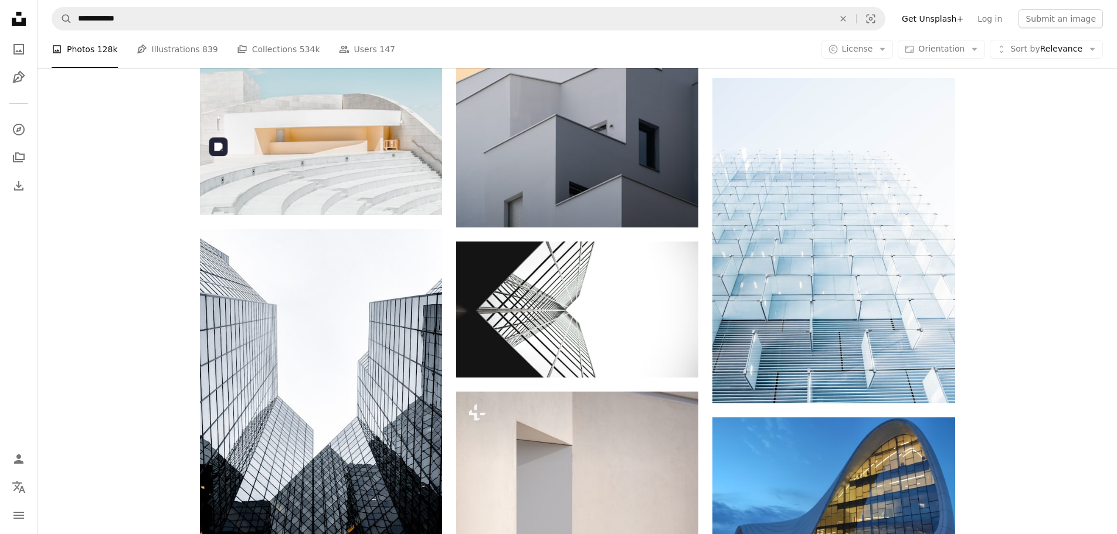
scroll to position [11509, 0]
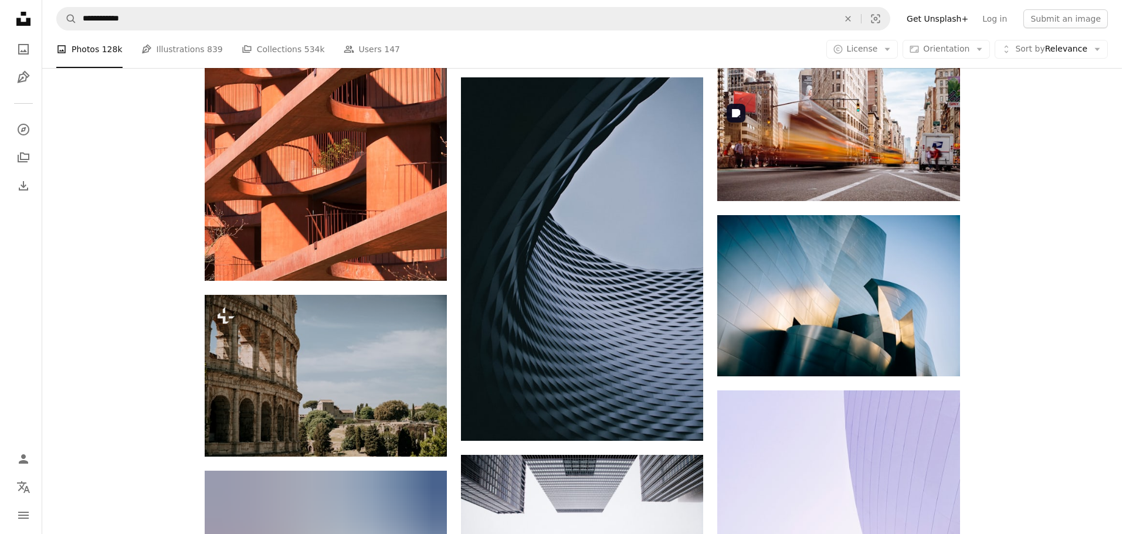
scroll to position [9633, 0]
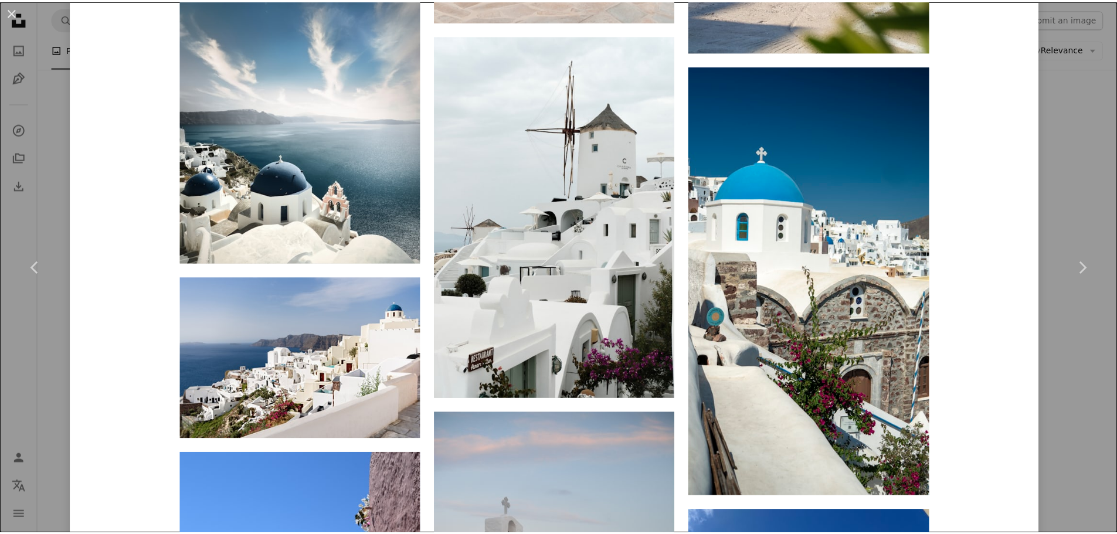
scroll to position [8979, 0]
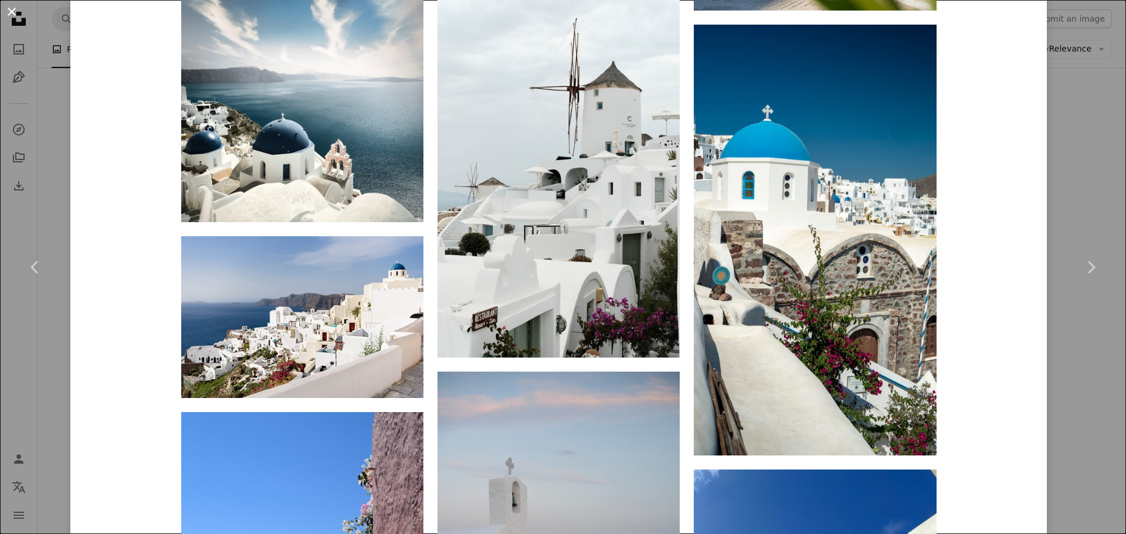
click at [19, 17] on button "An X shape" at bounding box center [12, 12] width 14 height 14
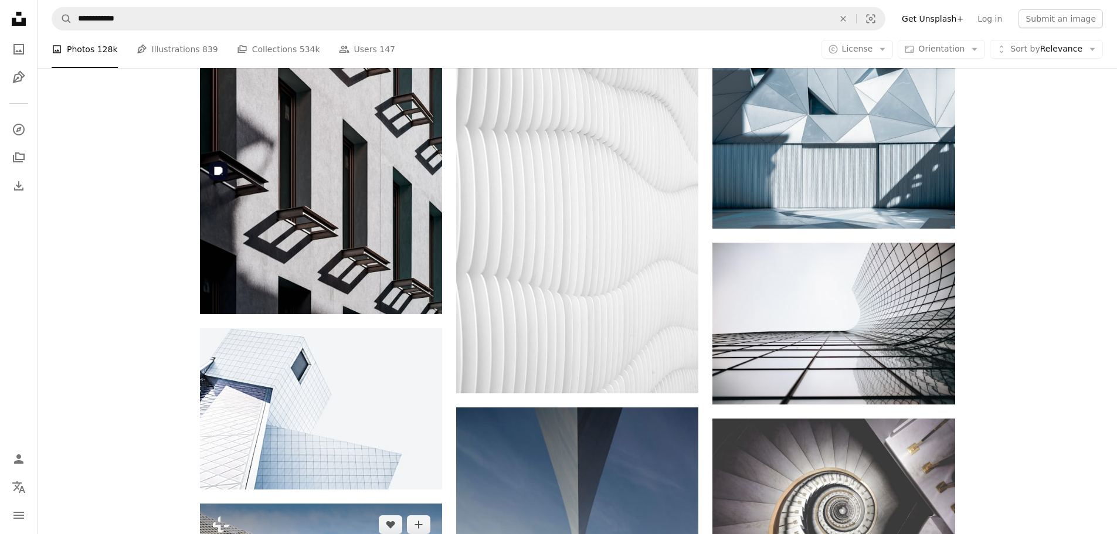
scroll to position [21547, 0]
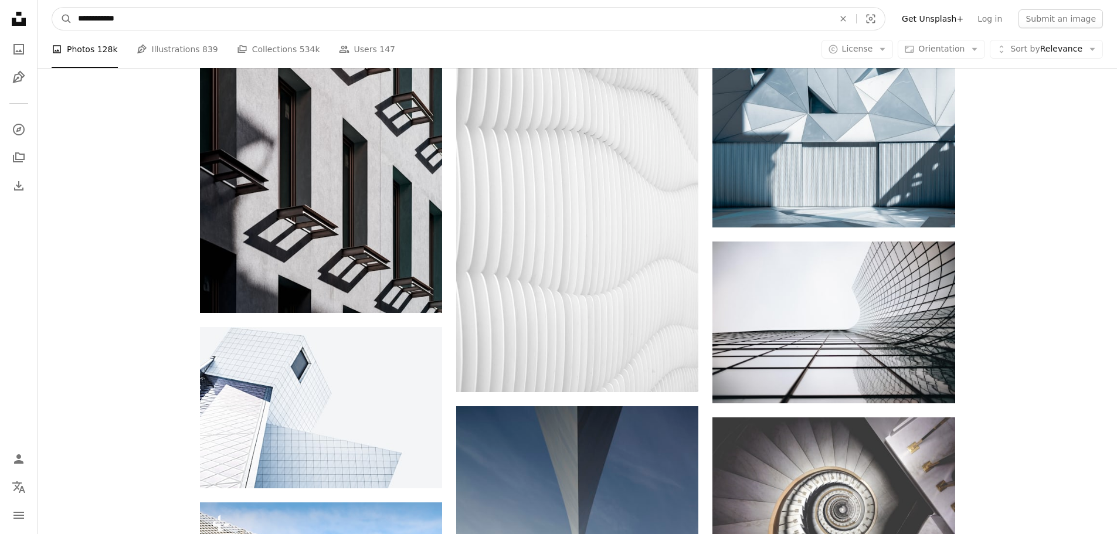
click at [166, 9] on input "**********" at bounding box center [451, 19] width 758 height 22
type input "**********"
click at [52, 8] on button "A magnifying glass" at bounding box center [62, 19] width 20 height 22
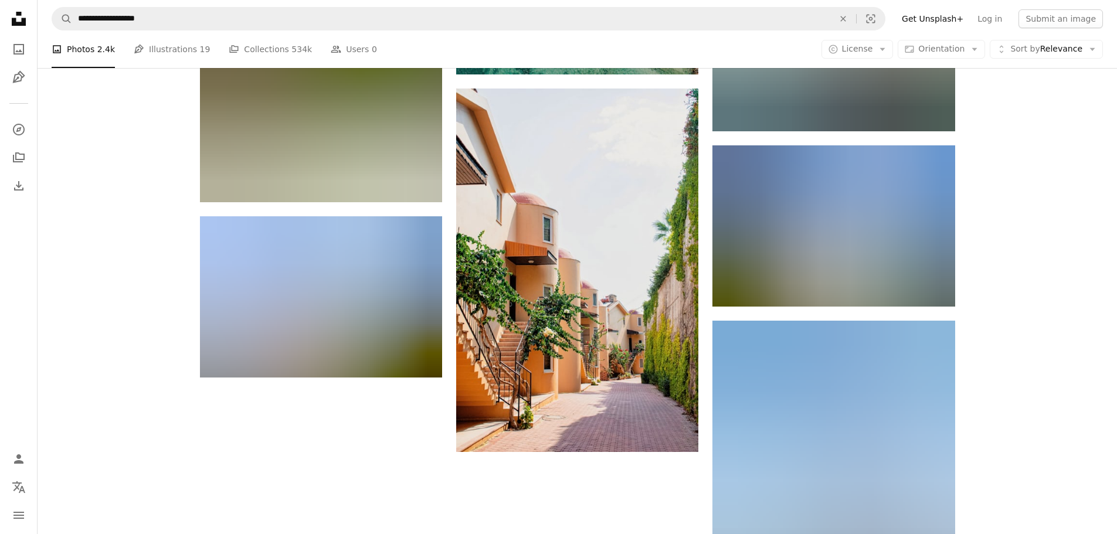
scroll to position [1646, 0]
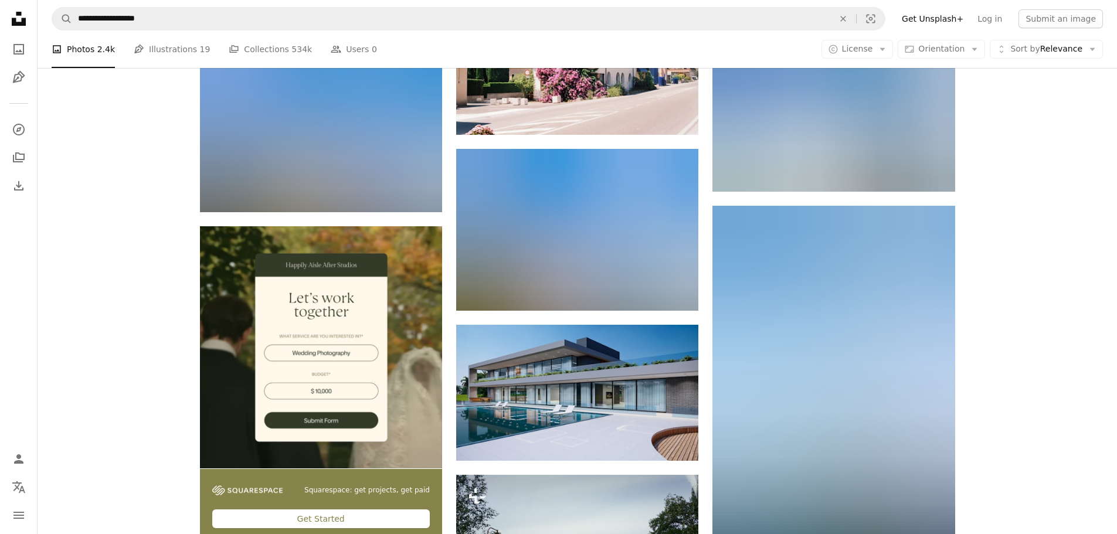
scroll to position [2408, 0]
